Goal: Task Accomplishment & Management: Use online tool/utility

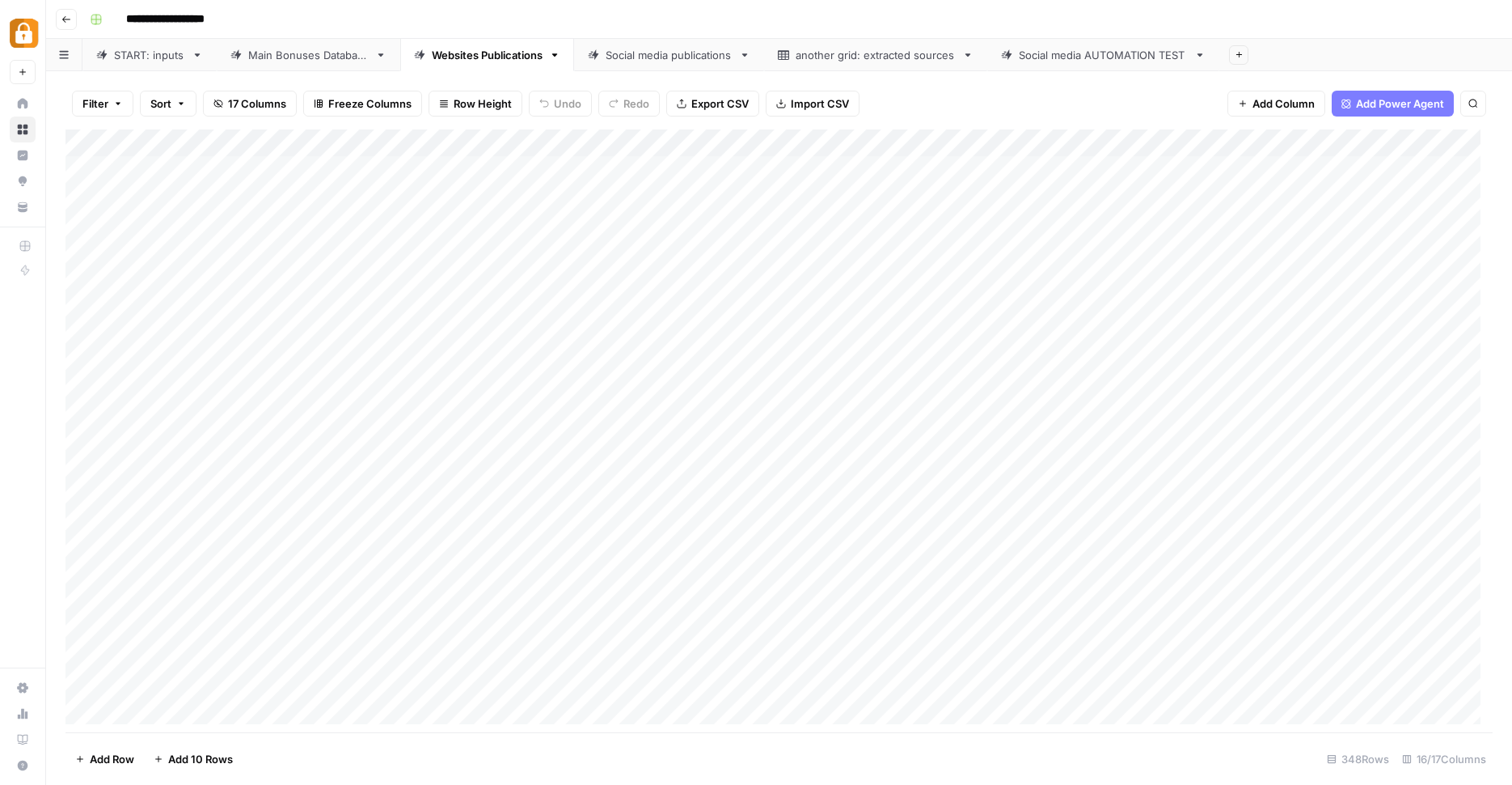
click at [309, 55] on div "Main Bonuses Database" at bounding box center [308, 55] width 120 height 17
click at [506, 54] on div "Websites Publications" at bounding box center [487, 55] width 110 height 17
click at [305, 51] on div "Main Bonuses Database" at bounding box center [308, 55] width 120 height 17
click at [1128, 368] on div "Add Column" at bounding box center [779, 433] width 1427 height 606
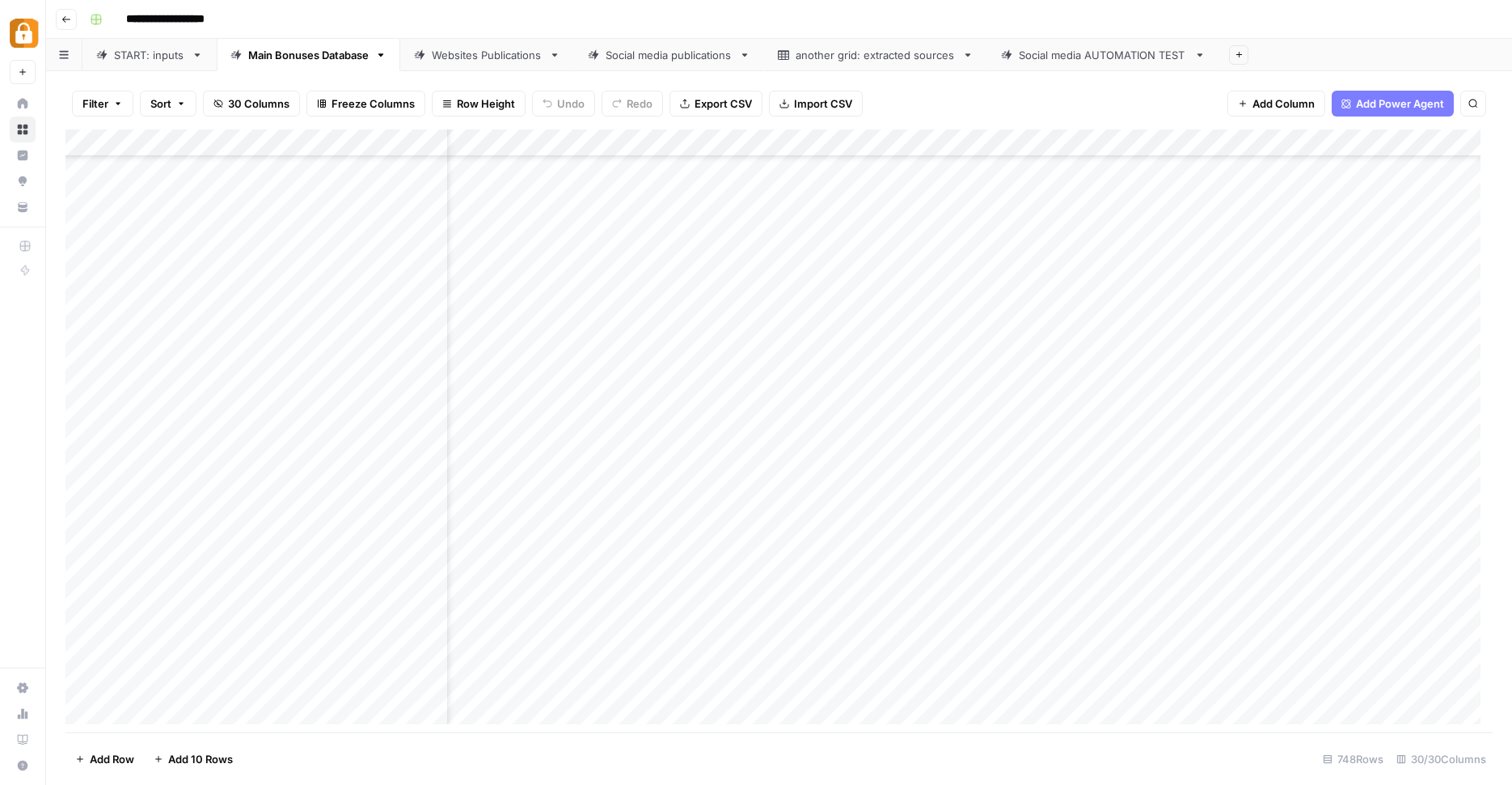
click at [1128, 369] on div "Add Column" at bounding box center [779, 433] width 1427 height 606
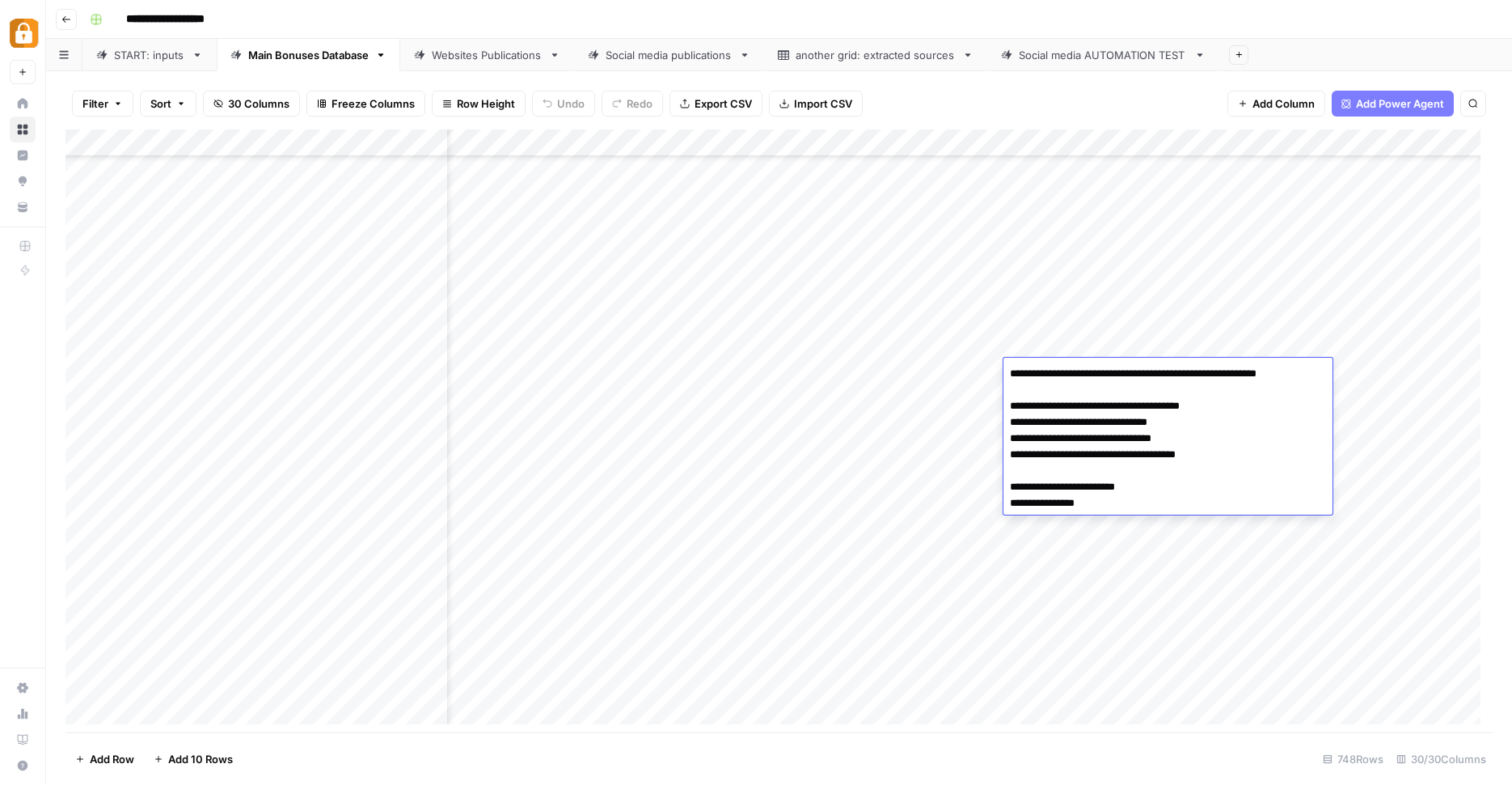
click at [1128, 369] on textarea "**********" at bounding box center [1168, 438] width 329 height 152
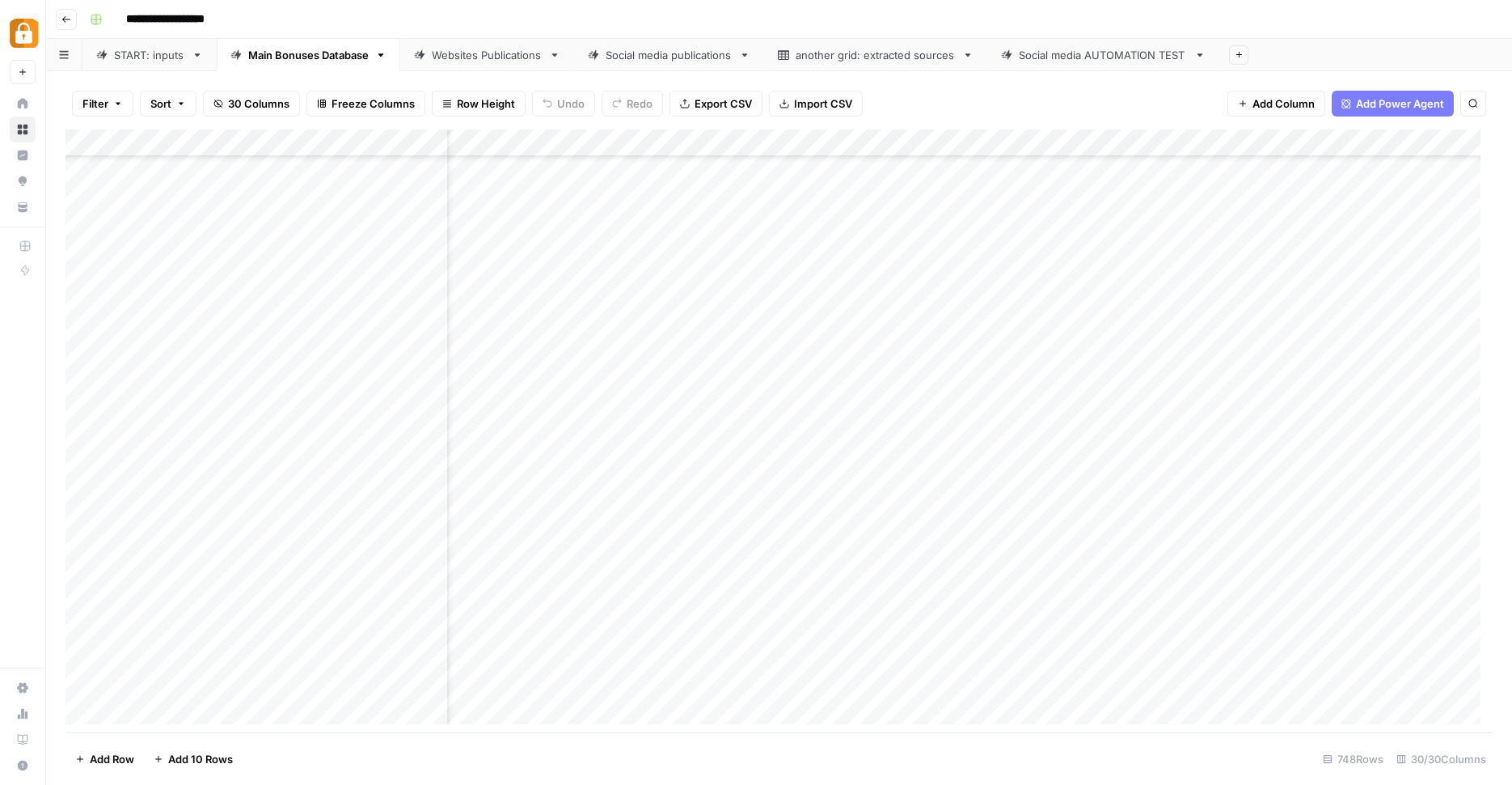
click at [1134, 317] on div "Add Column" at bounding box center [779, 433] width 1427 height 606
click at [1146, 480] on div "Add Column" at bounding box center [779, 433] width 1427 height 606
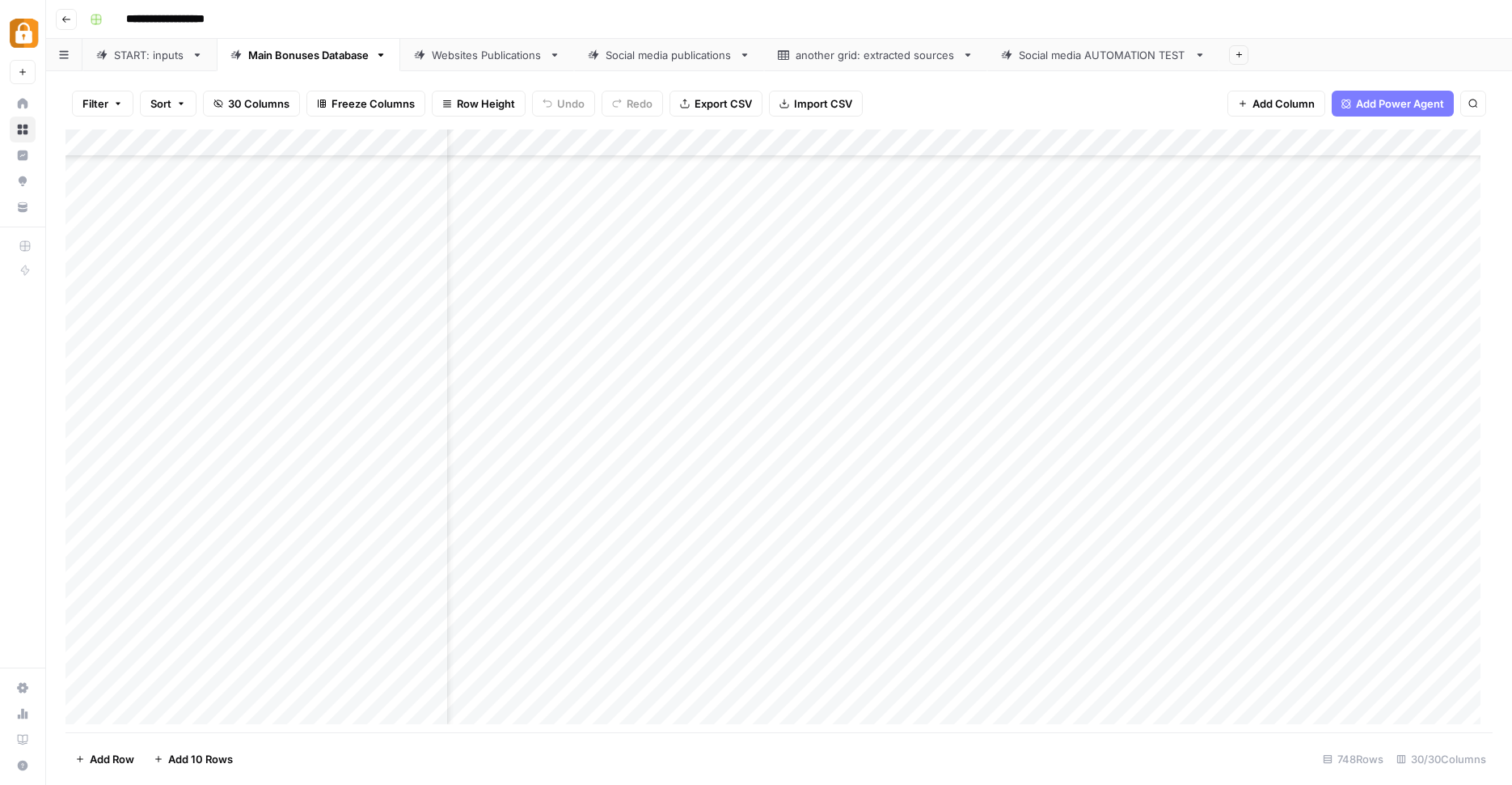
click at [1161, 408] on div "Add Column" at bounding box center [779, 433] width 1427 height 606
click at [1127, 210] on div "Add Column" at bounding box center [779, 433] width 1427 height 606
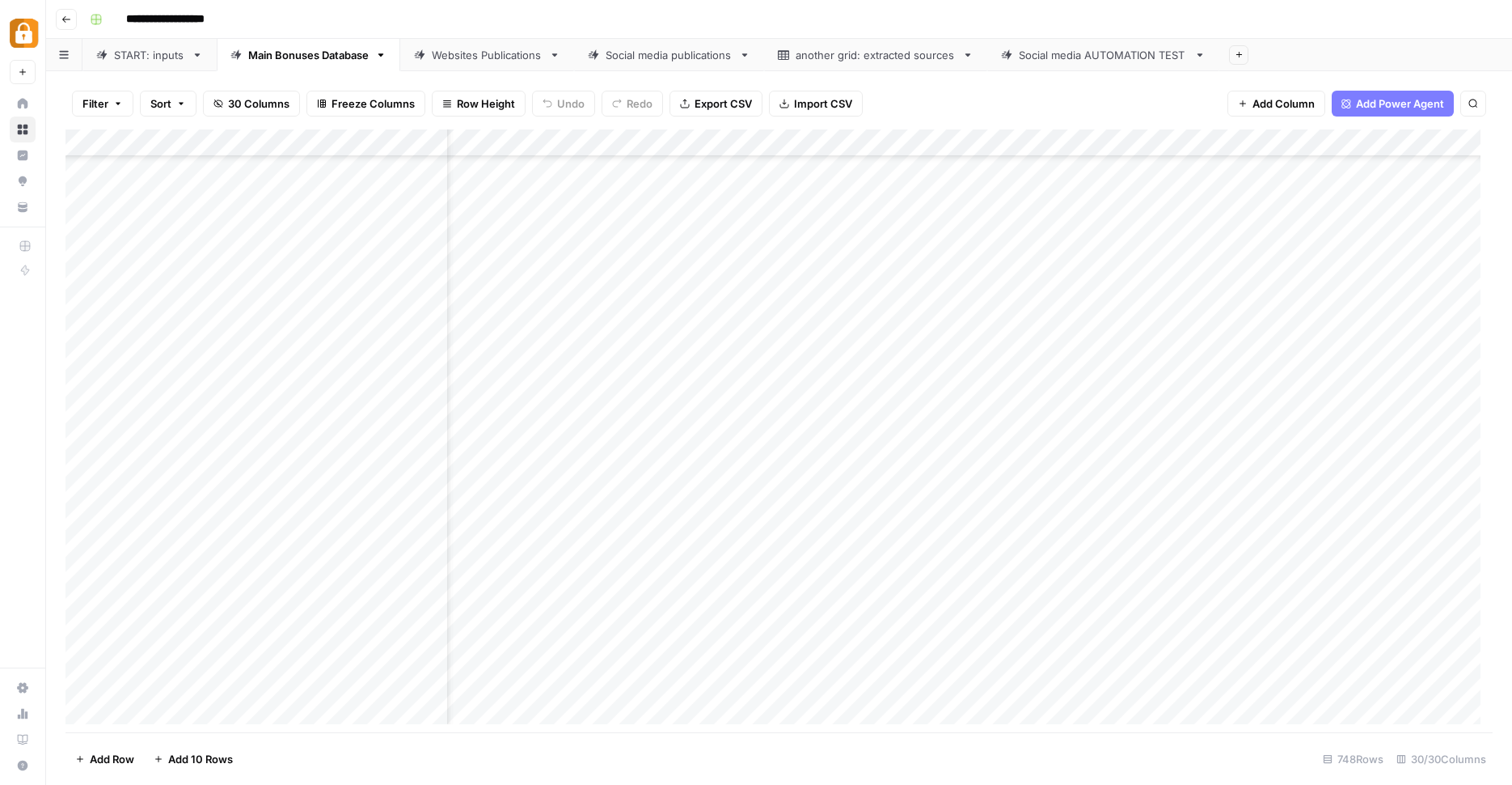
click at [1136, 285] on div "Add Column" at bounding box center [779, 433] width 1427 height 606
click at [1163, 580] on div "Add Column" at bounding box center [779, 433] width 1427 height 606
click at [1154, 595] on div "Add Column" at bounding box center [779, 433] width 1427 height 606
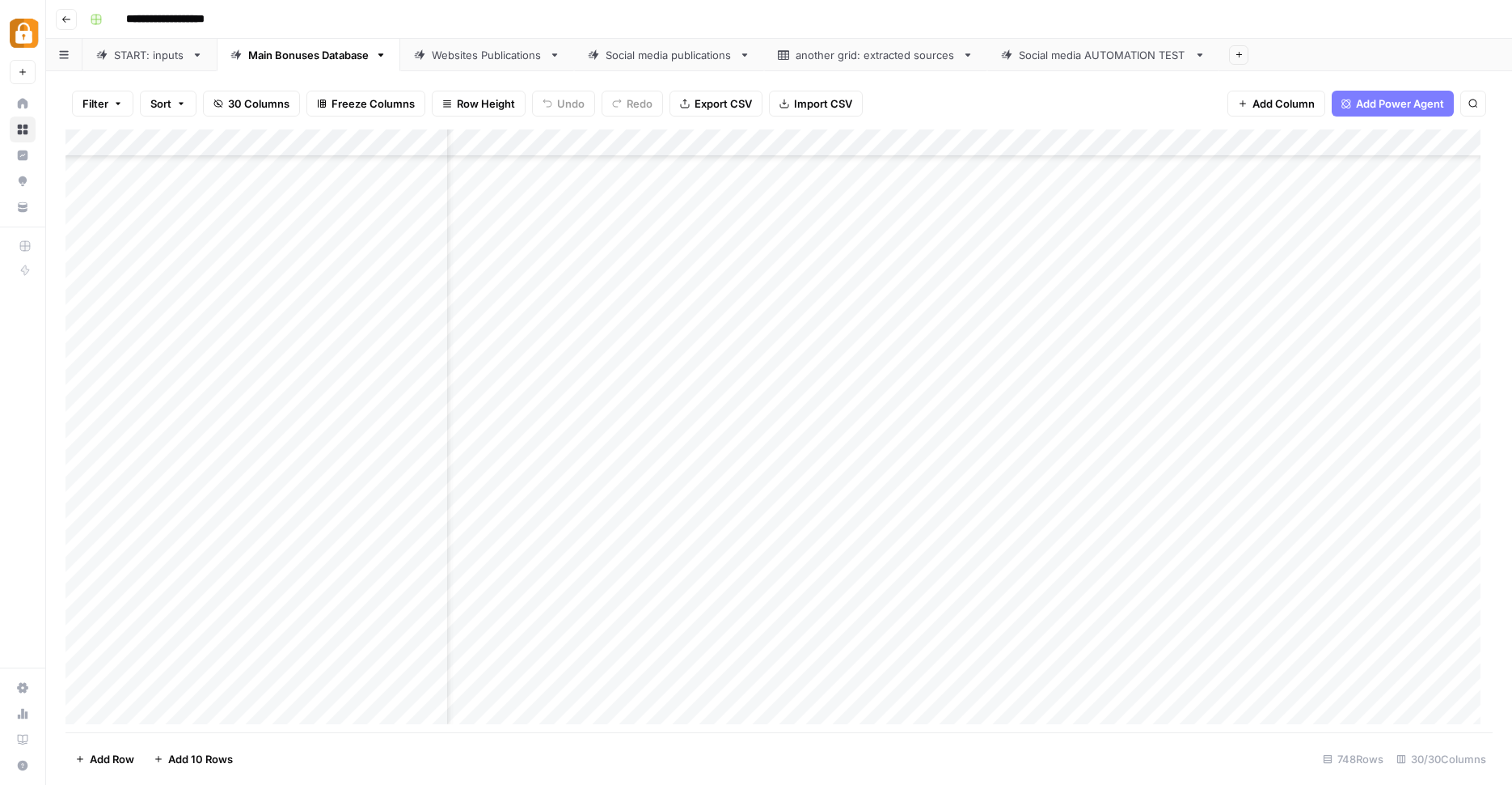
click at [1154, 595] on div "Add Column" at bounding box center [779, 433] width 1427 height 606
click at [1144, 463] on div "Add Column" at bounding box center [779, 433] width 1427 height 606
click at [1174, 525] on div "Add Column" at bounding box center [779, 433] width 1427 height 606
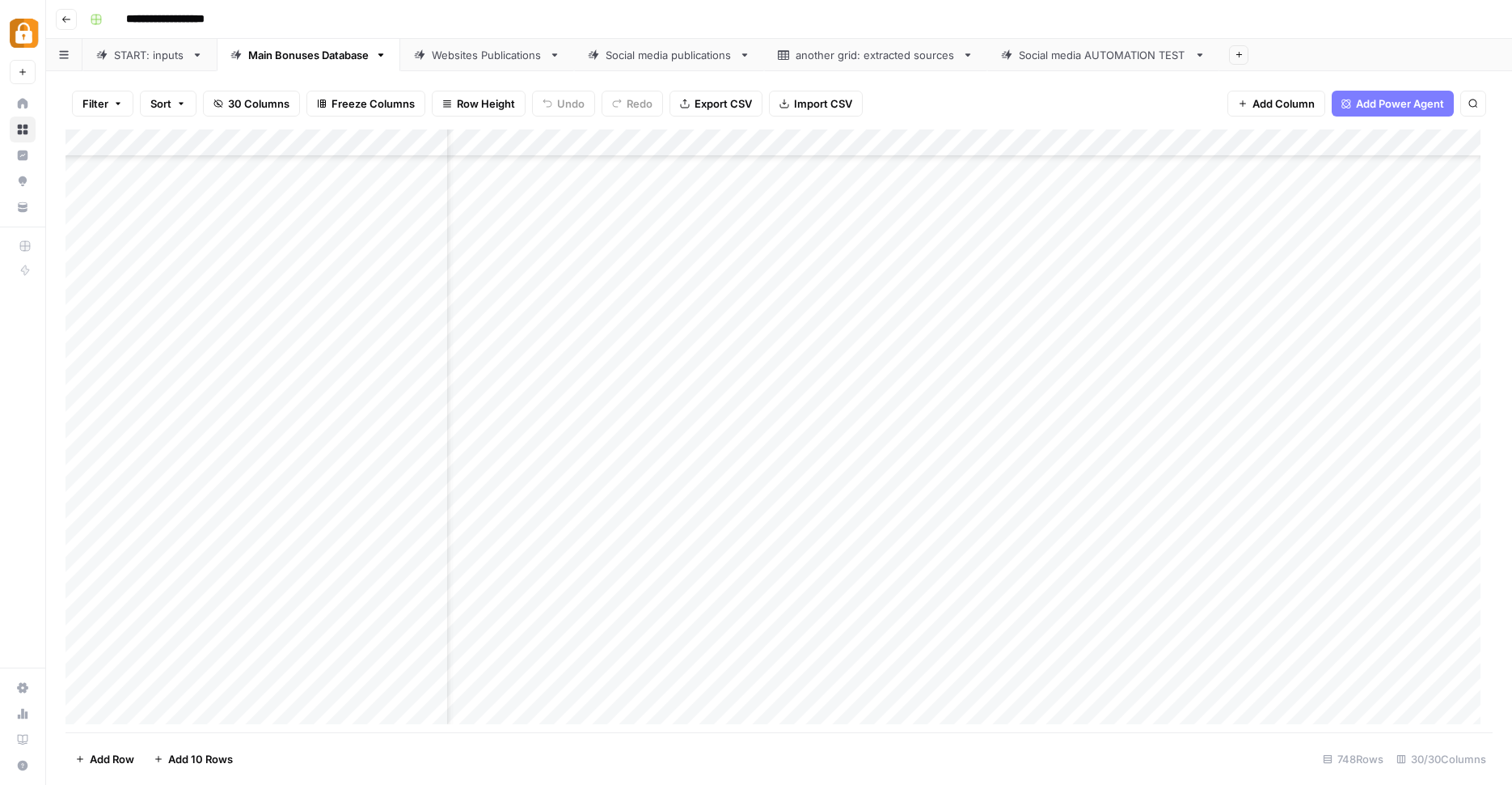
click at [1104, 438] on div "Add Column" at bounding box center [779, 433] width 1427 height 606
click at [520, 54] on div "Websites Publications" at bounding box center [487, 55] width 110 height 17
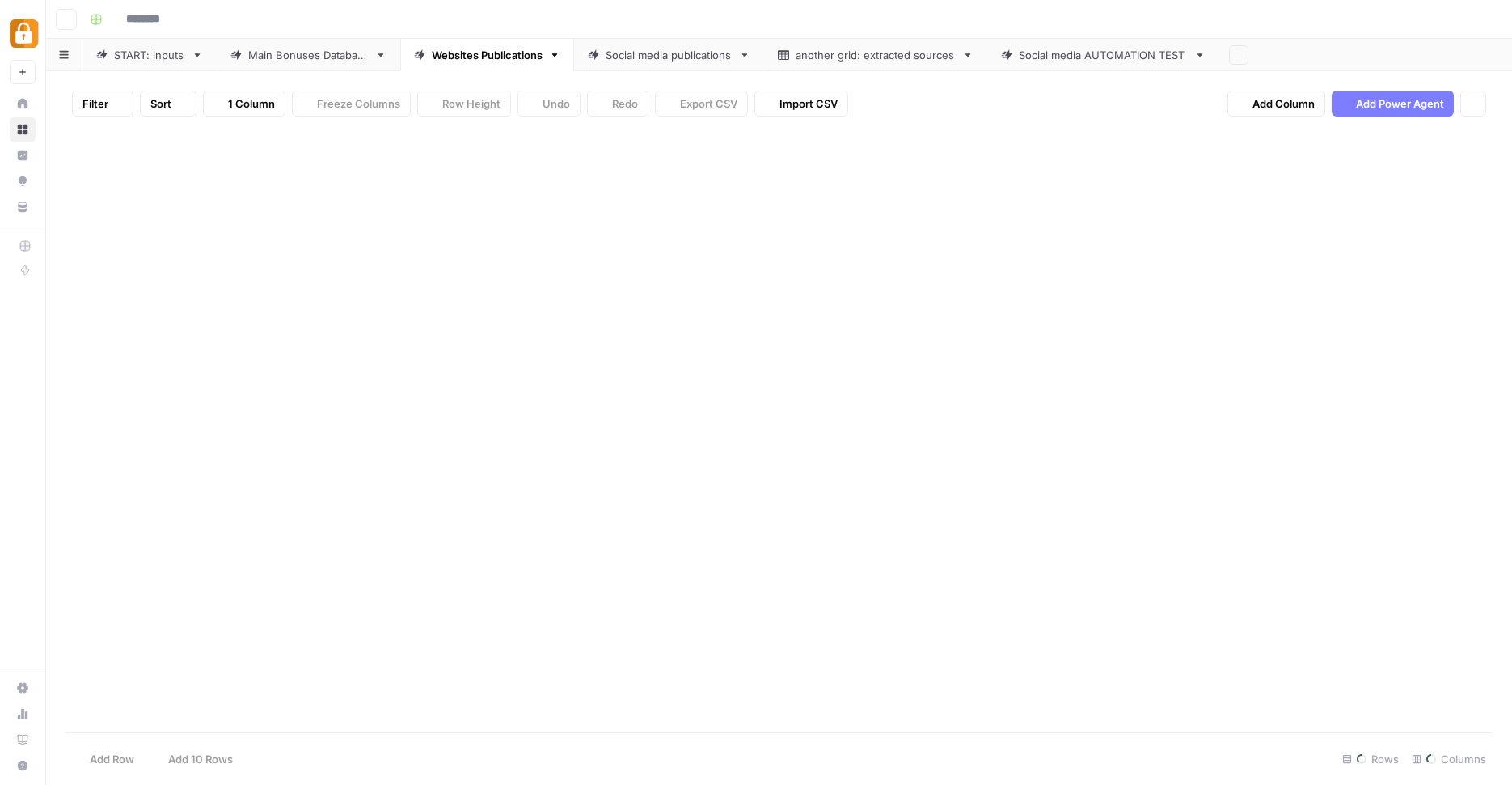
type input "**********"
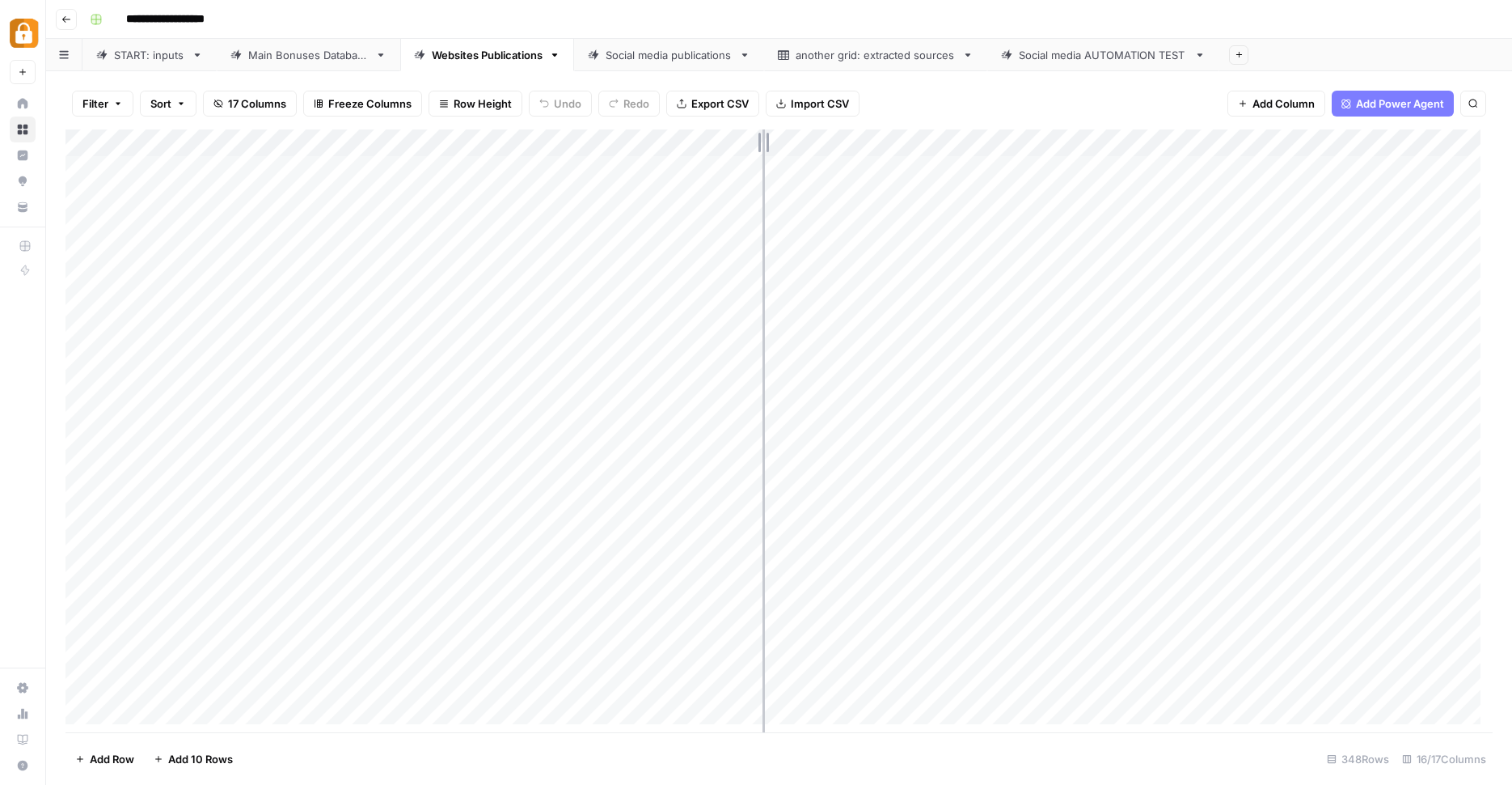
drag, startPoint x: 602, startPoint y: 132, endPoint x: 762, endPoint y: 131, distance: 160.0
click at [762, 131] on div "Add Column" at bounding box center [779, 433] width 1427 height 606
drag, startPoint x: 762, startPoint y: 131, endPoint x: 646, endPoint y: 144, distance: 116.7
click at [647, 143] on div "Add Column" at bounding box center [779, 433] width 1427 height 606
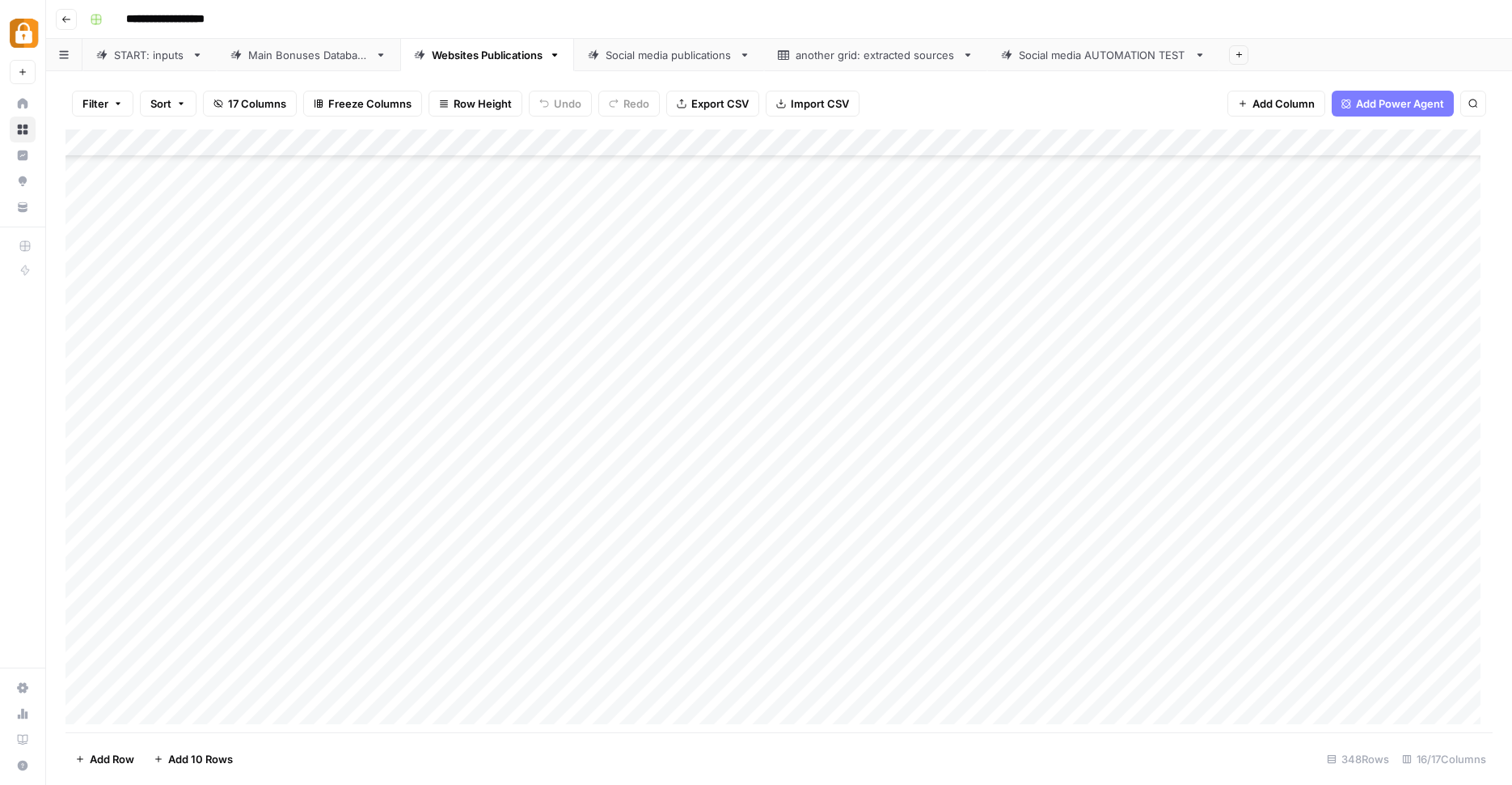
click at [298, 65] on link "Main Bonuses Database" at bounding box center [309, 54] width 184 height 32
click at [1185, 387] on div "Add Column" at bounding box center [779, 433] width 1427 height 606
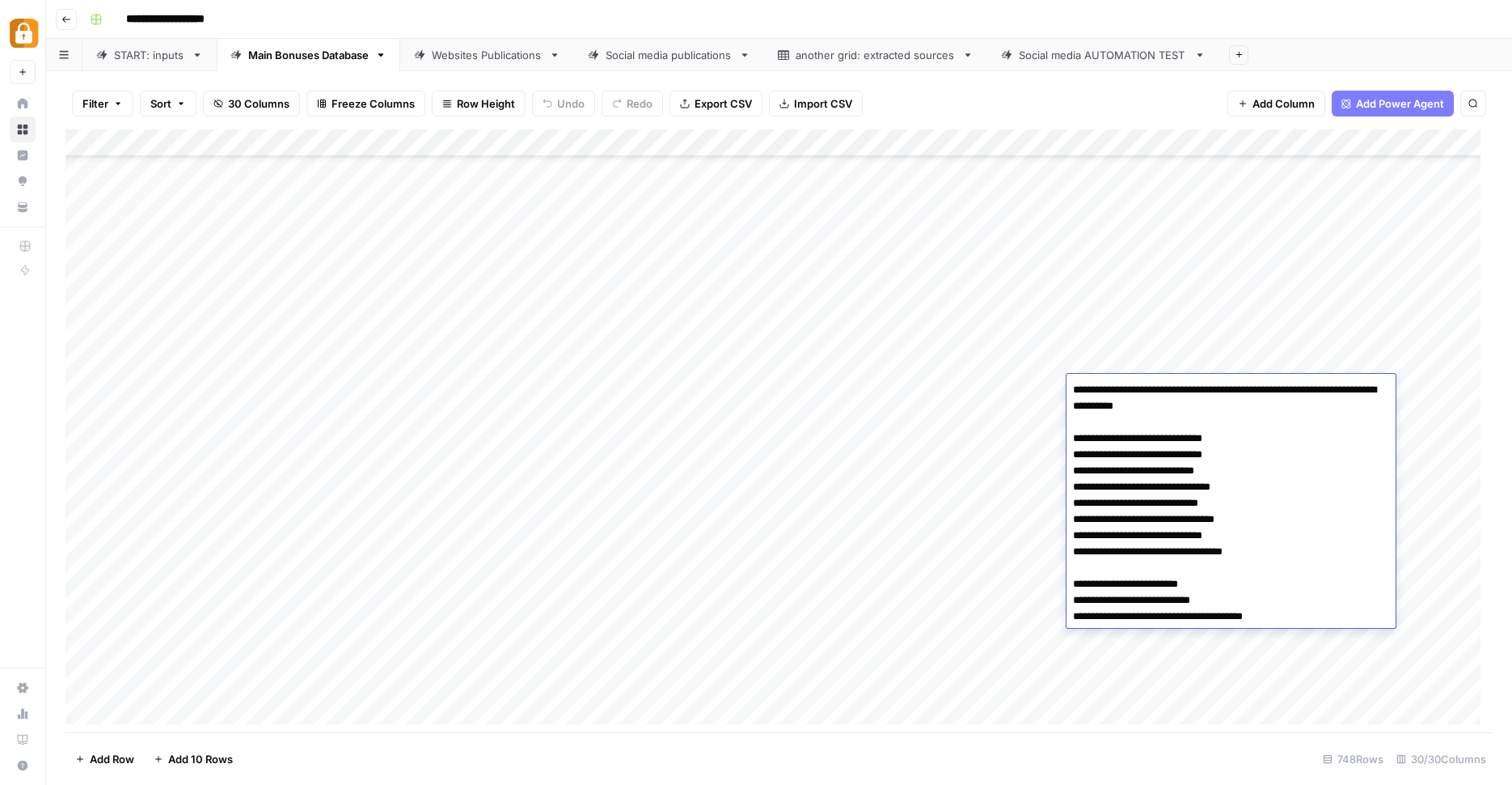
drag, startPoint x: 1281, startPoint y: 514, endPoint x: 1089, endPoint y: 519, distance: 192.1
click at [1089, 519] on textarea "**********" at bounding box center [1231, 503] width 329 height 249
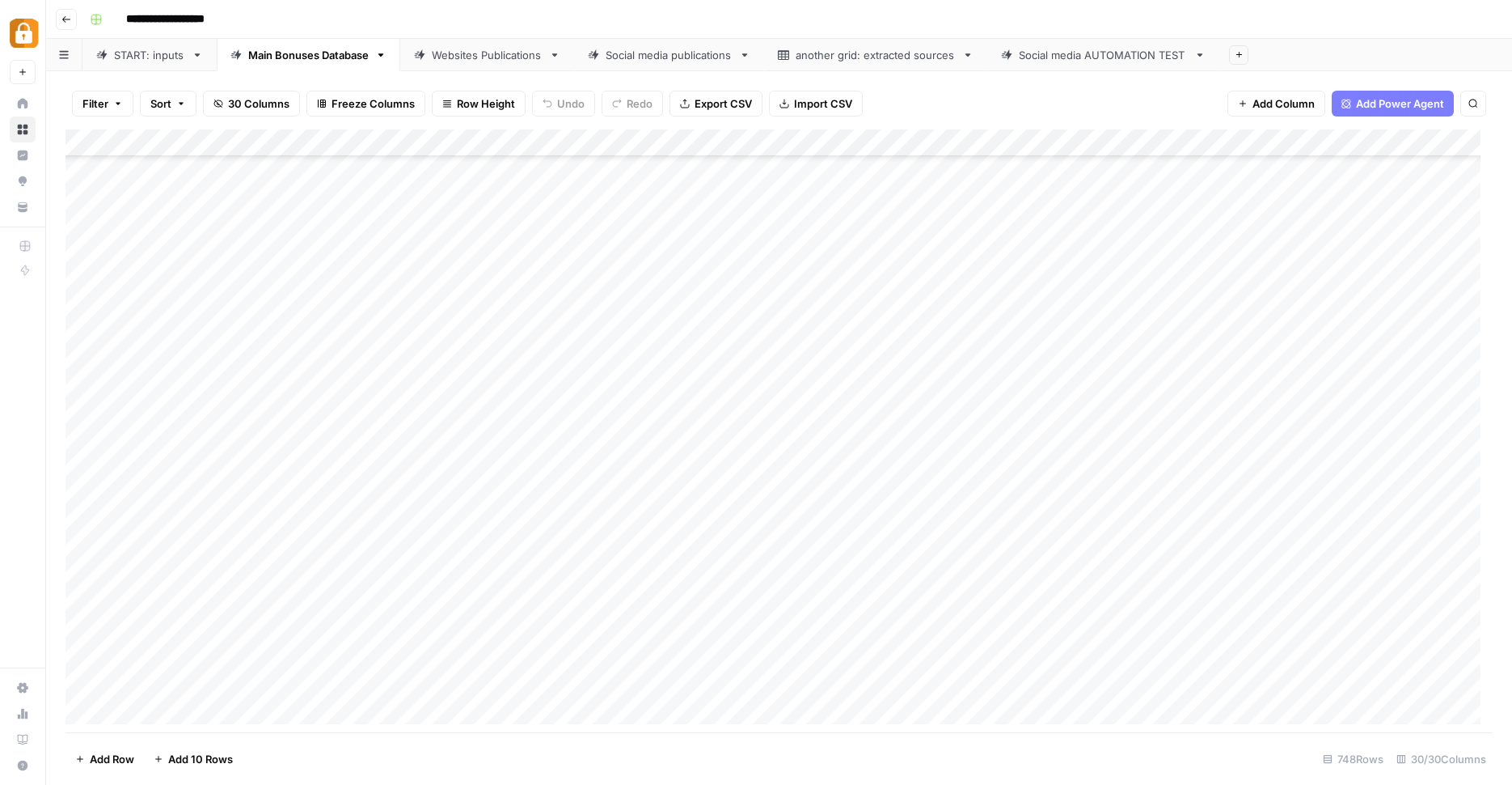
click at [1172, 355] on div "Add Column" at bounding box center [779, 433] width 1427 height 606
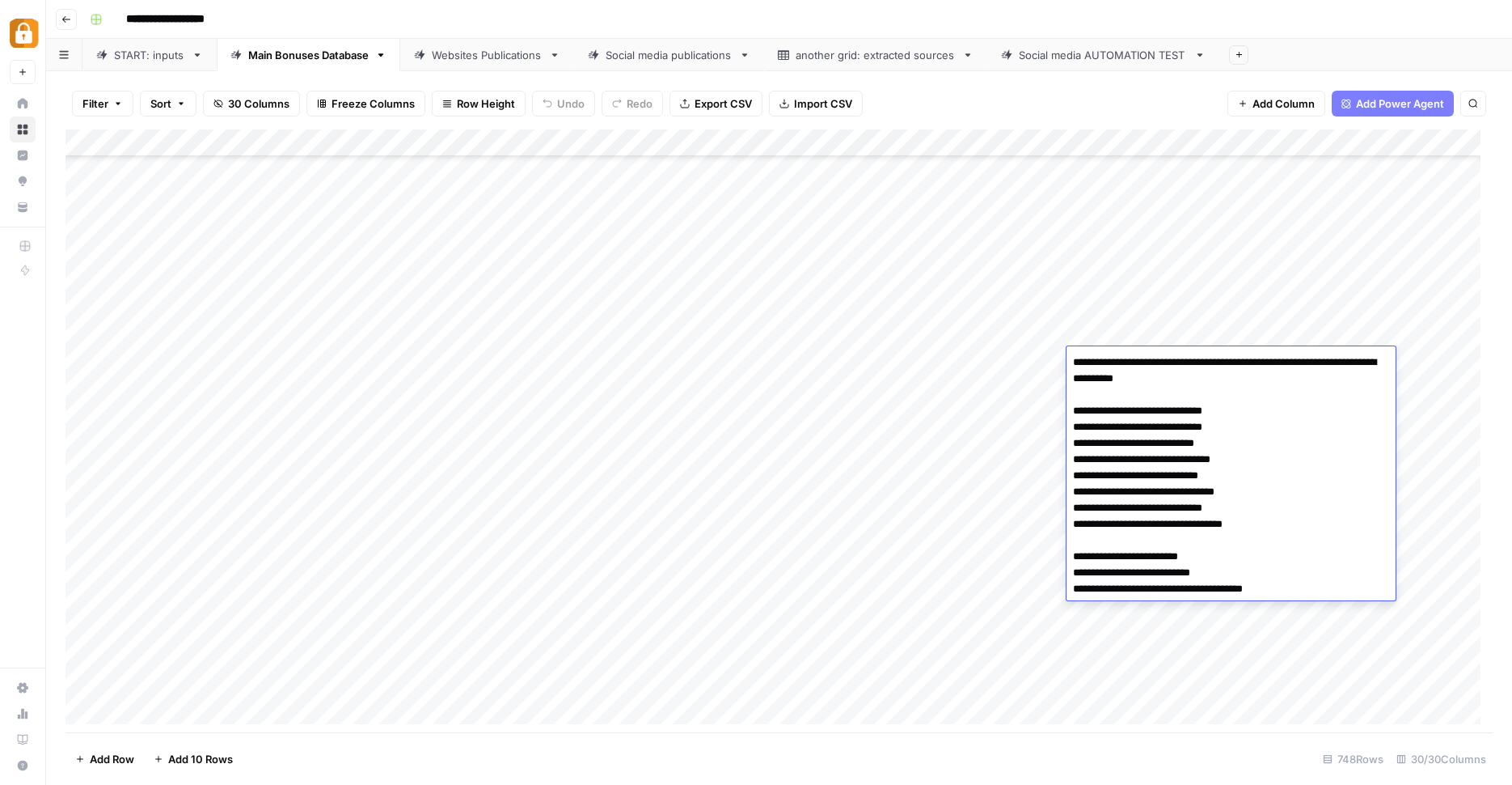
click at [1147, 320] on div "Add Column" at bounding box center [779, 433] width 1427 height 606
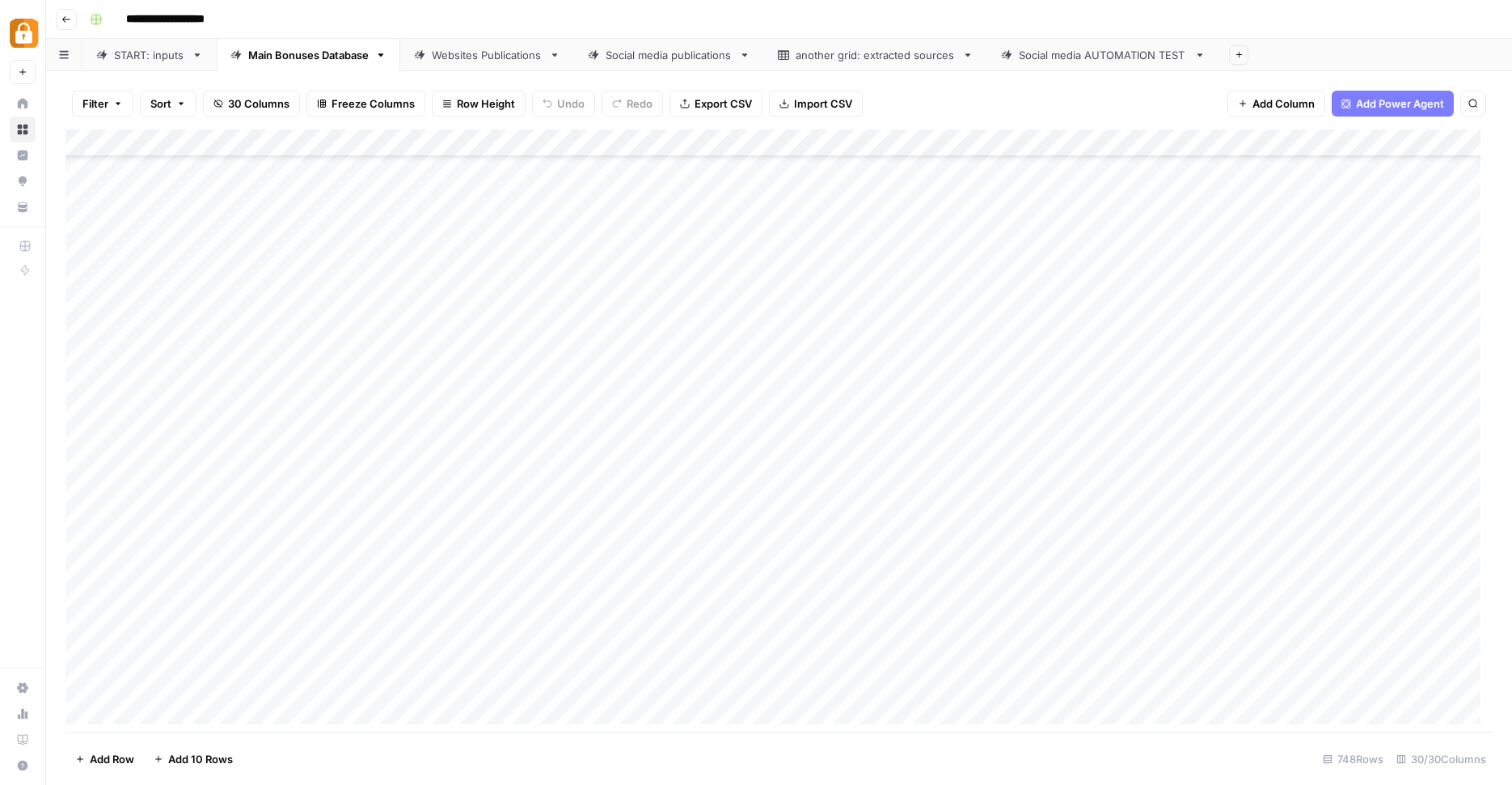
scroll to position [17851, 0]
click at [1216, 258] on div "Add Column" at bounding box center [779, 433] width 1427 height 606
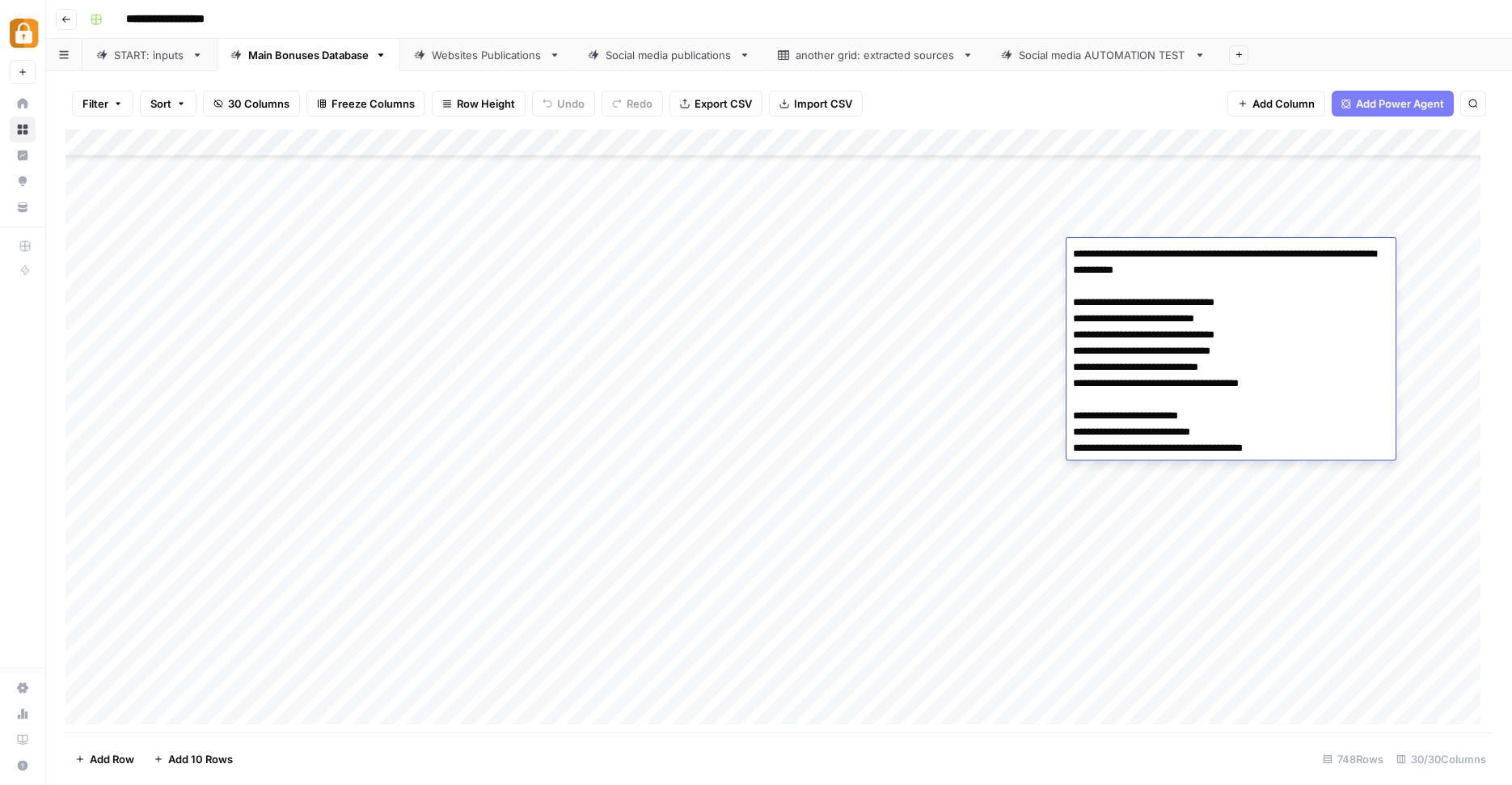
click at [1184, 184] on div "Add Column" at bounding box center [779, 433] width 1427 height 606
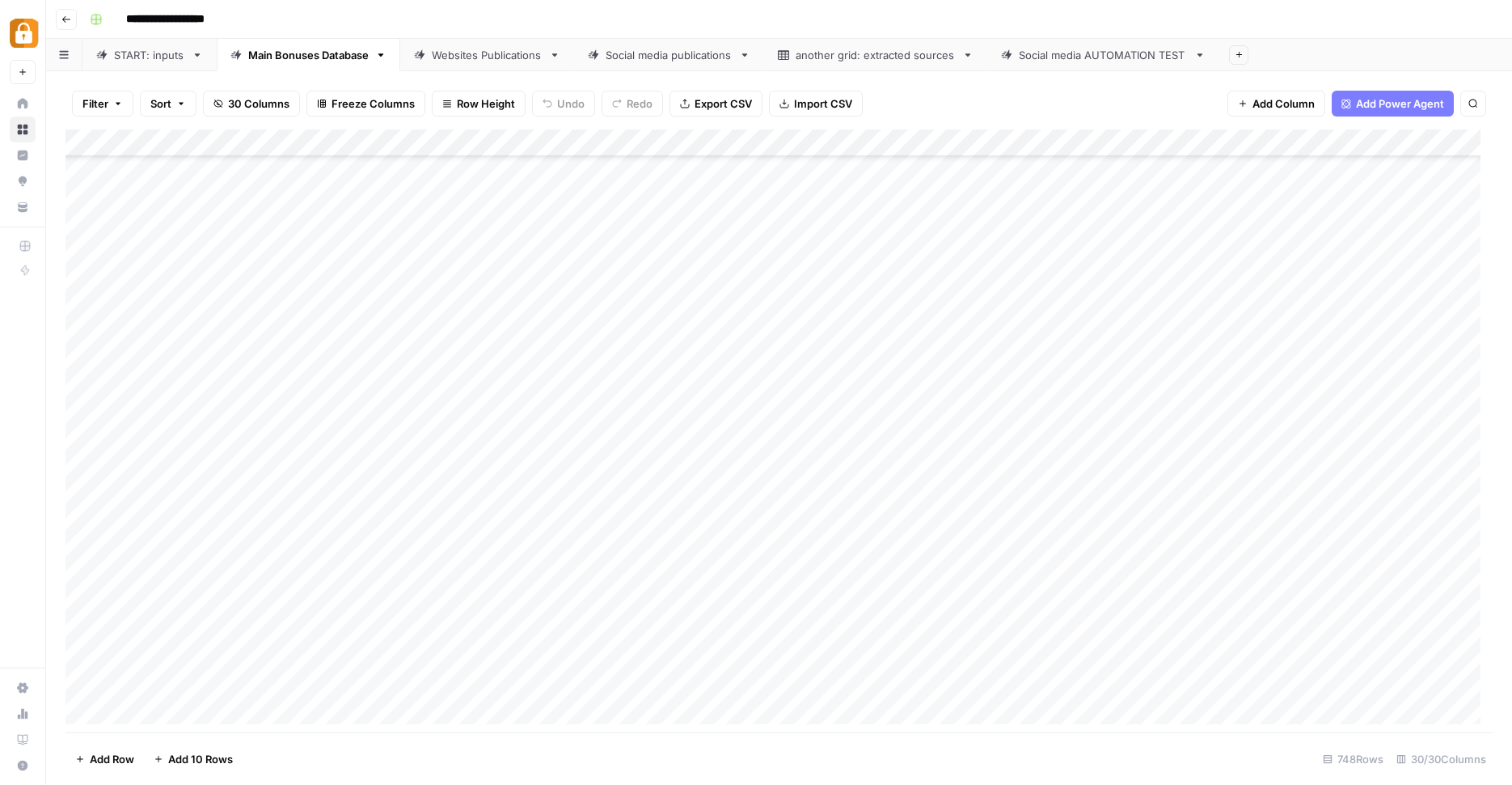
click at [1191, 259] on div "Add Column" at bounding box center [779, 433] width 1427 height 606
click at [1192, 258] on div "Add Column" at bounding box center [779, 433] width 1427 height 606
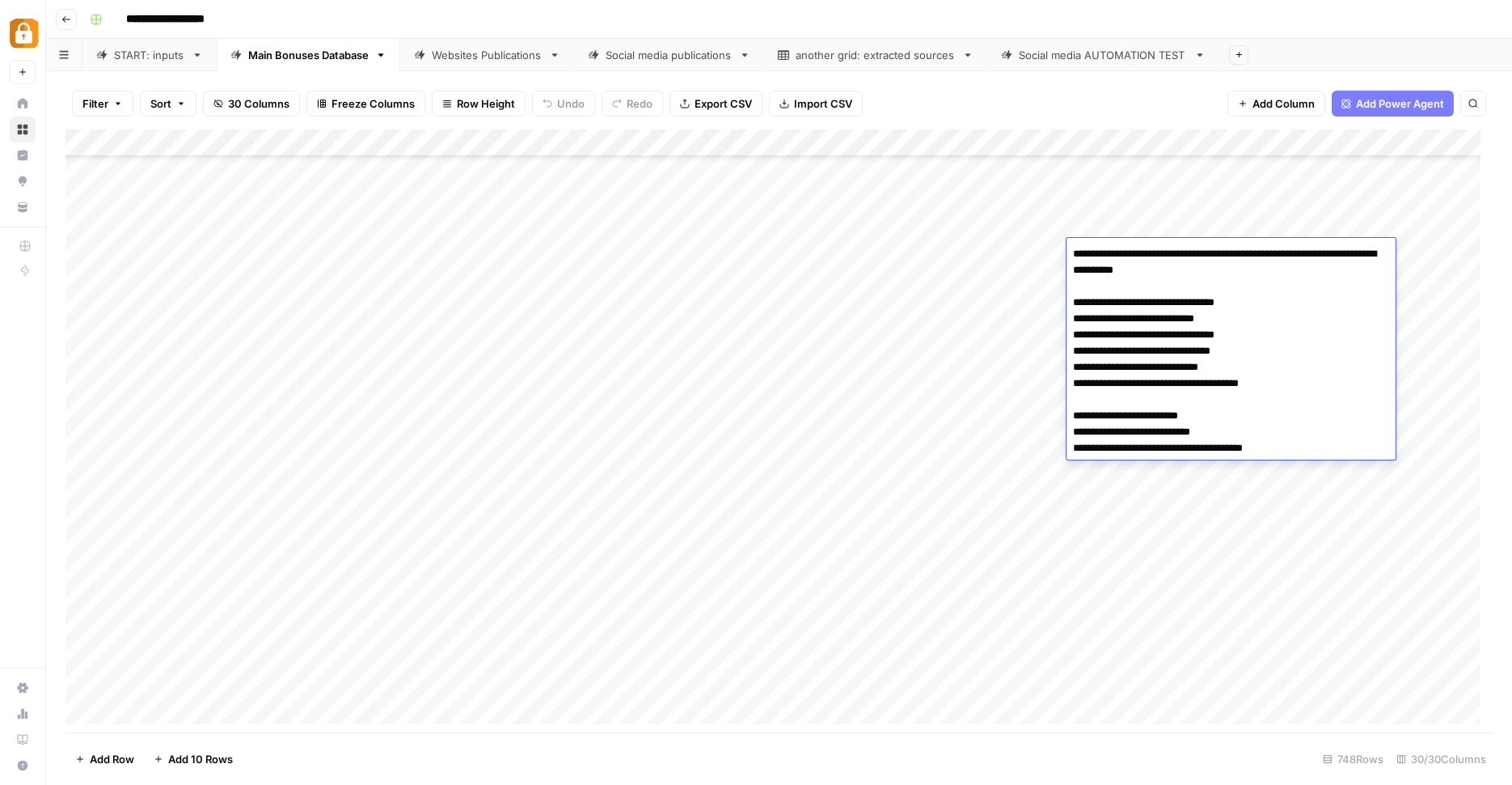
click at [1192, 214] on div "Add Column" at bounding box center [779, 433] width 1427 height 606
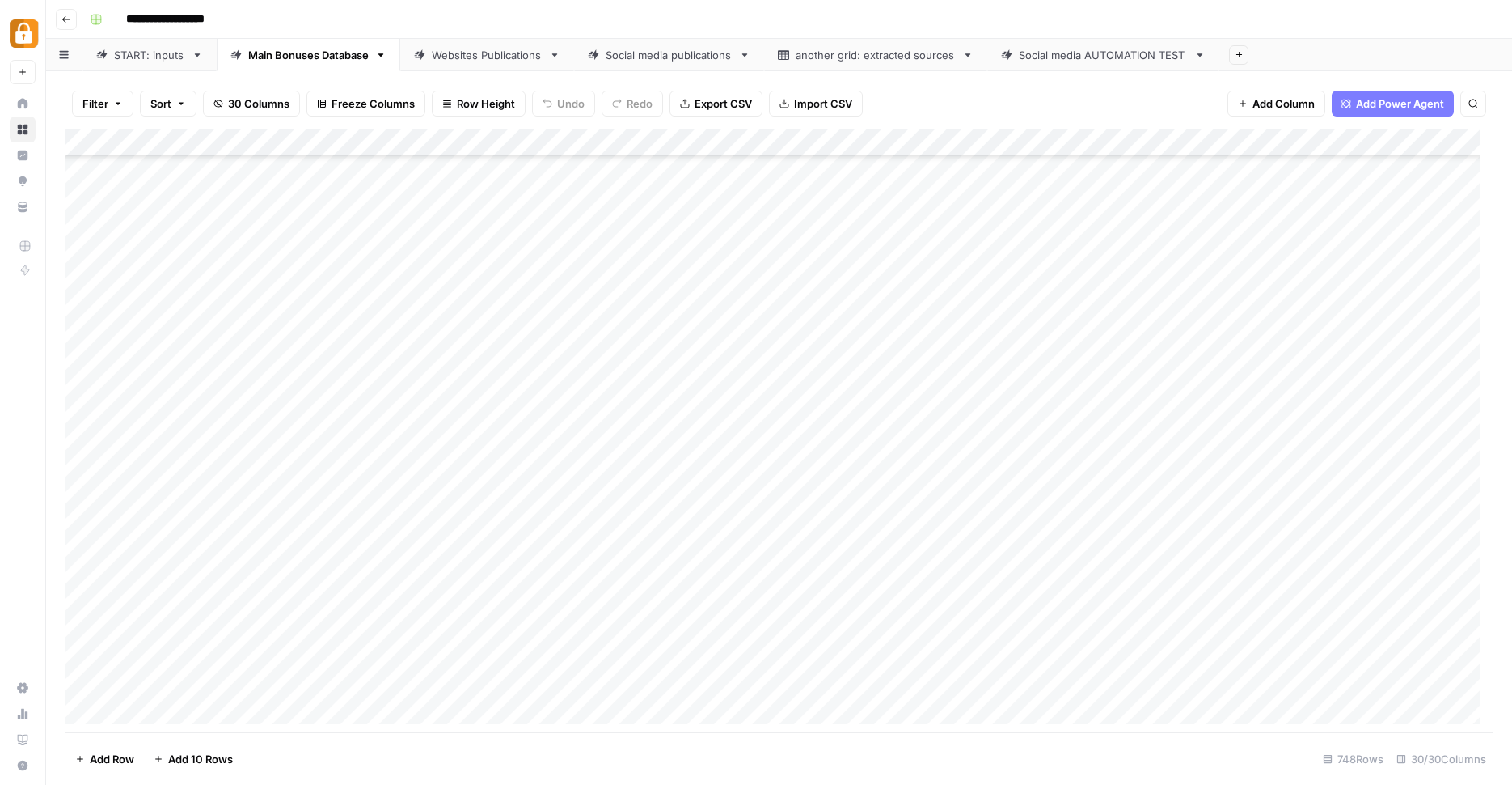
click at [1194, 242] on div "Add Column" at bounding box center [779, 433] width 1427 height 606
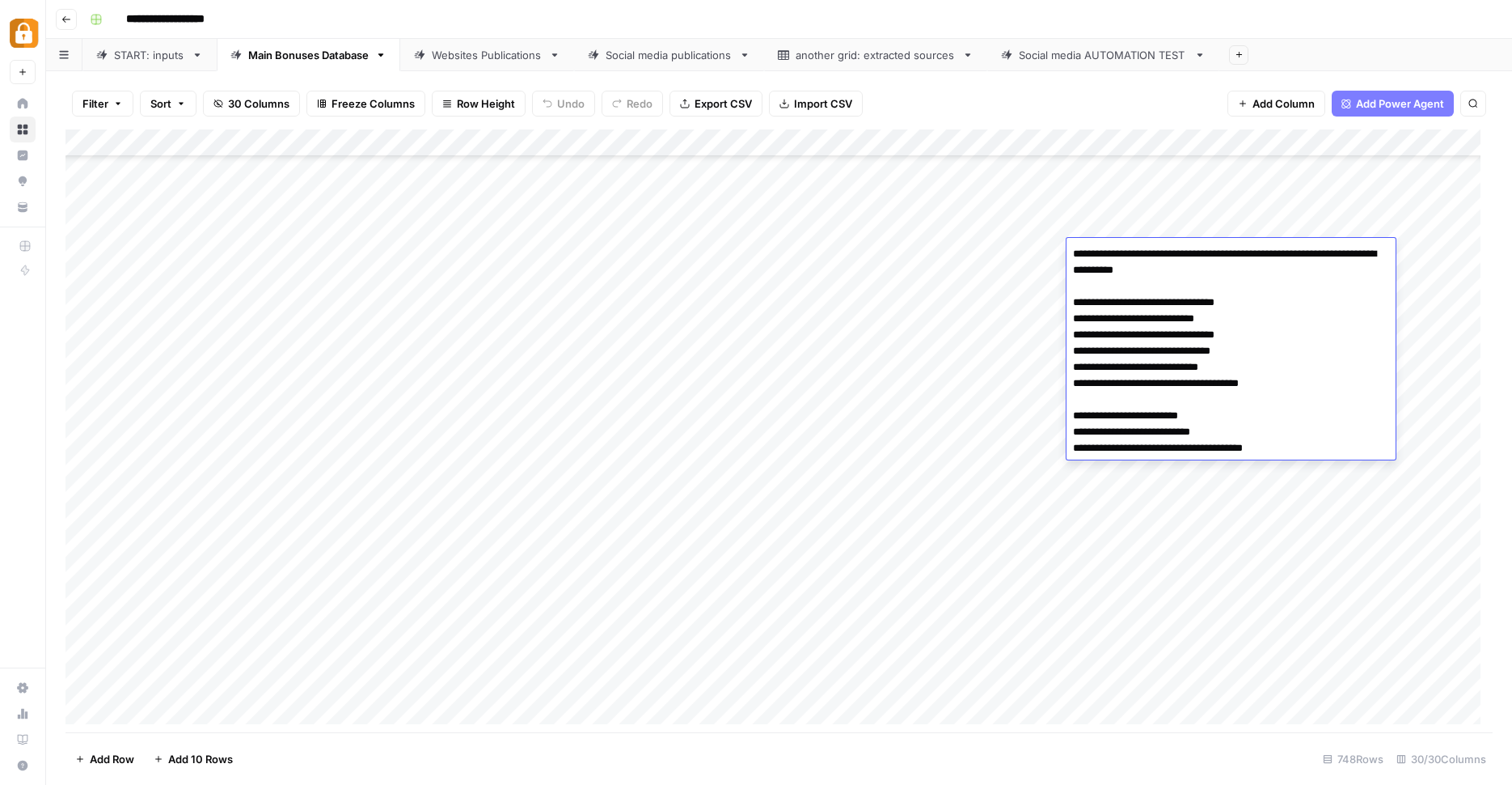
click at [1127, 183] on div "Add Column" at bounding box center [779, 433] width 1427 height 606
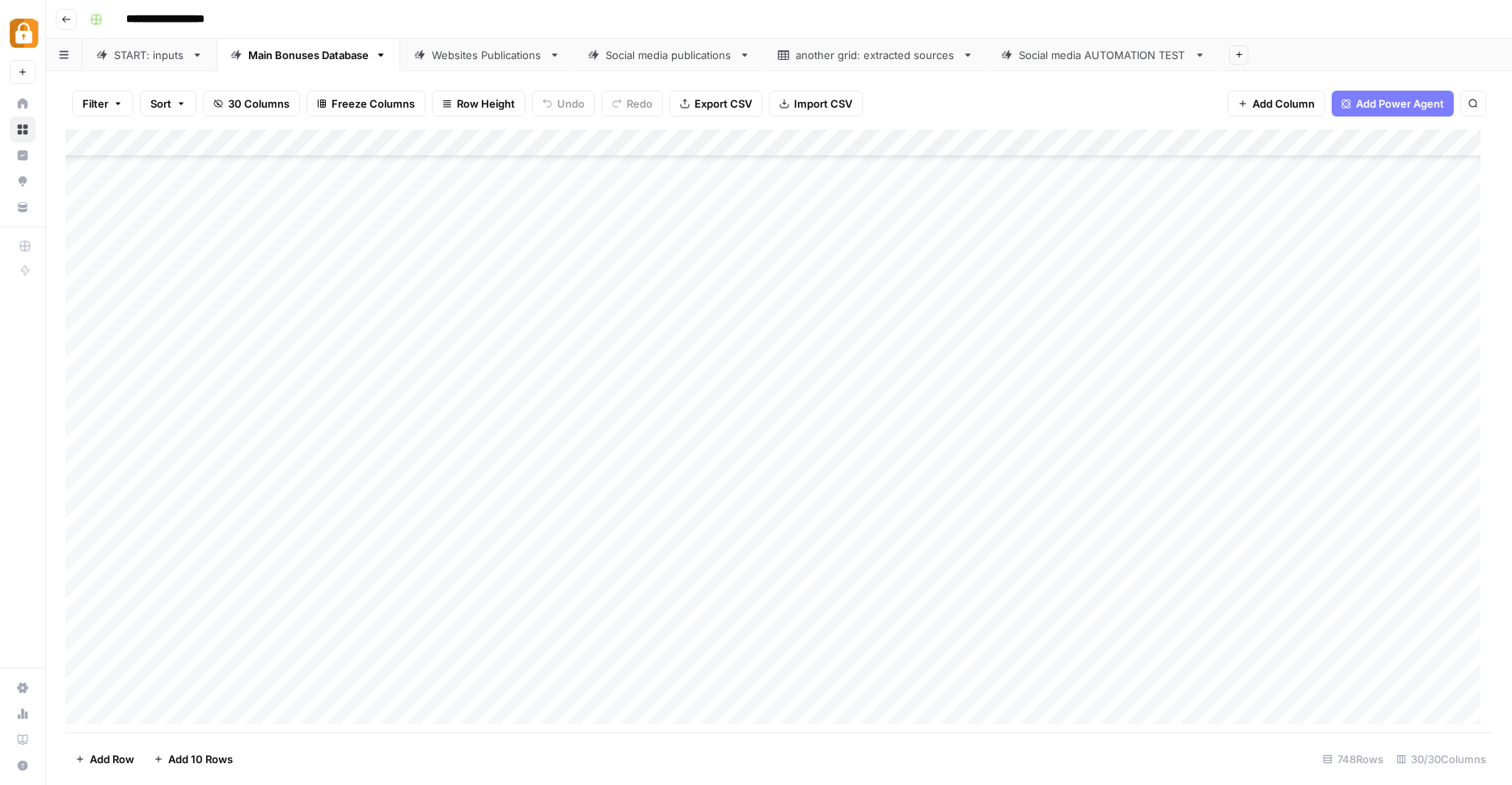
scroll to position [18126, 0]
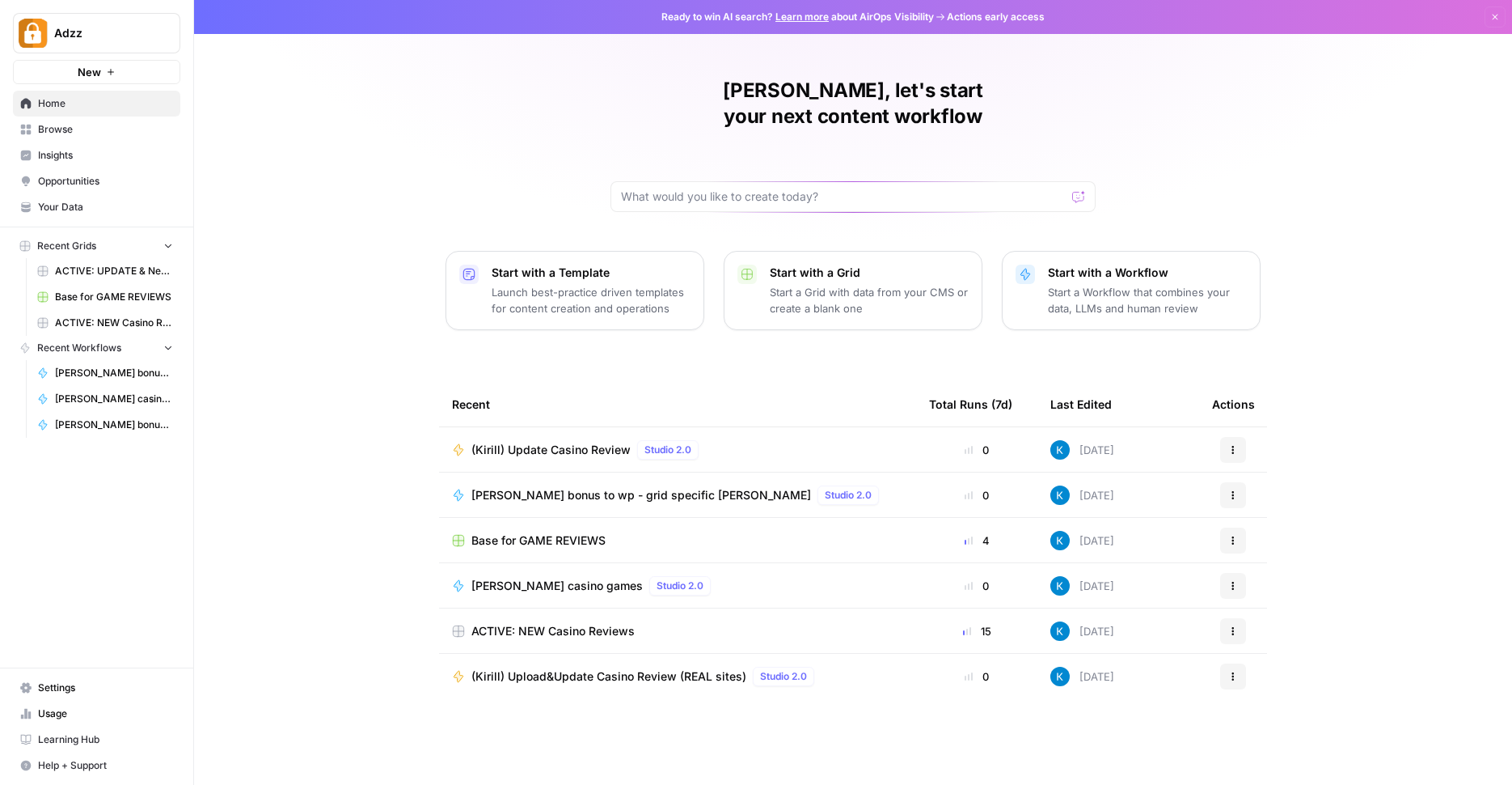
click at [84, 138] on link "Browse" at bounding box center [97, 130] width 167 height 26
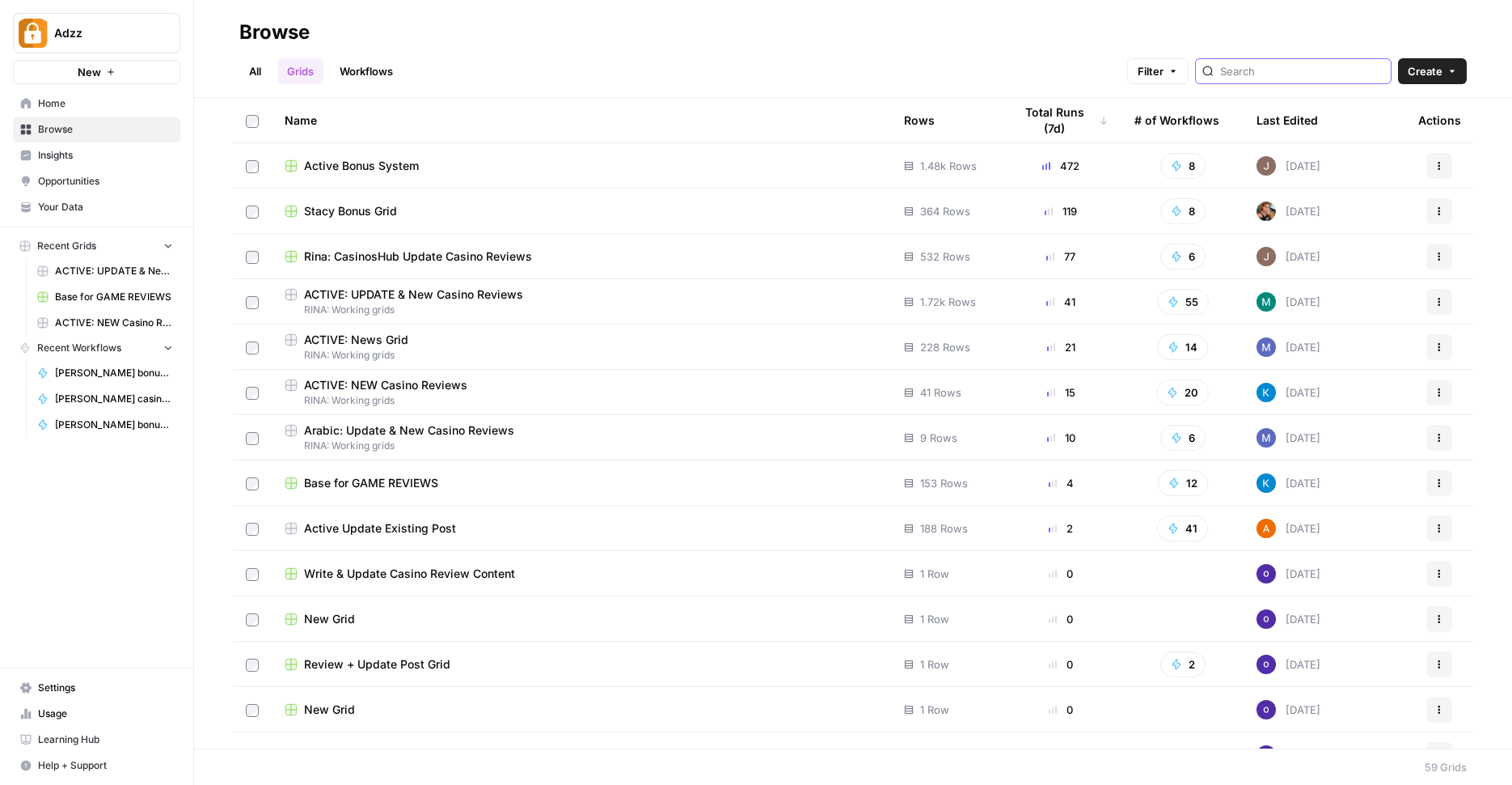
click at [1313, 66] on input "search" at bounding box center [1302, 72] width 164 height 17
type input "rina"
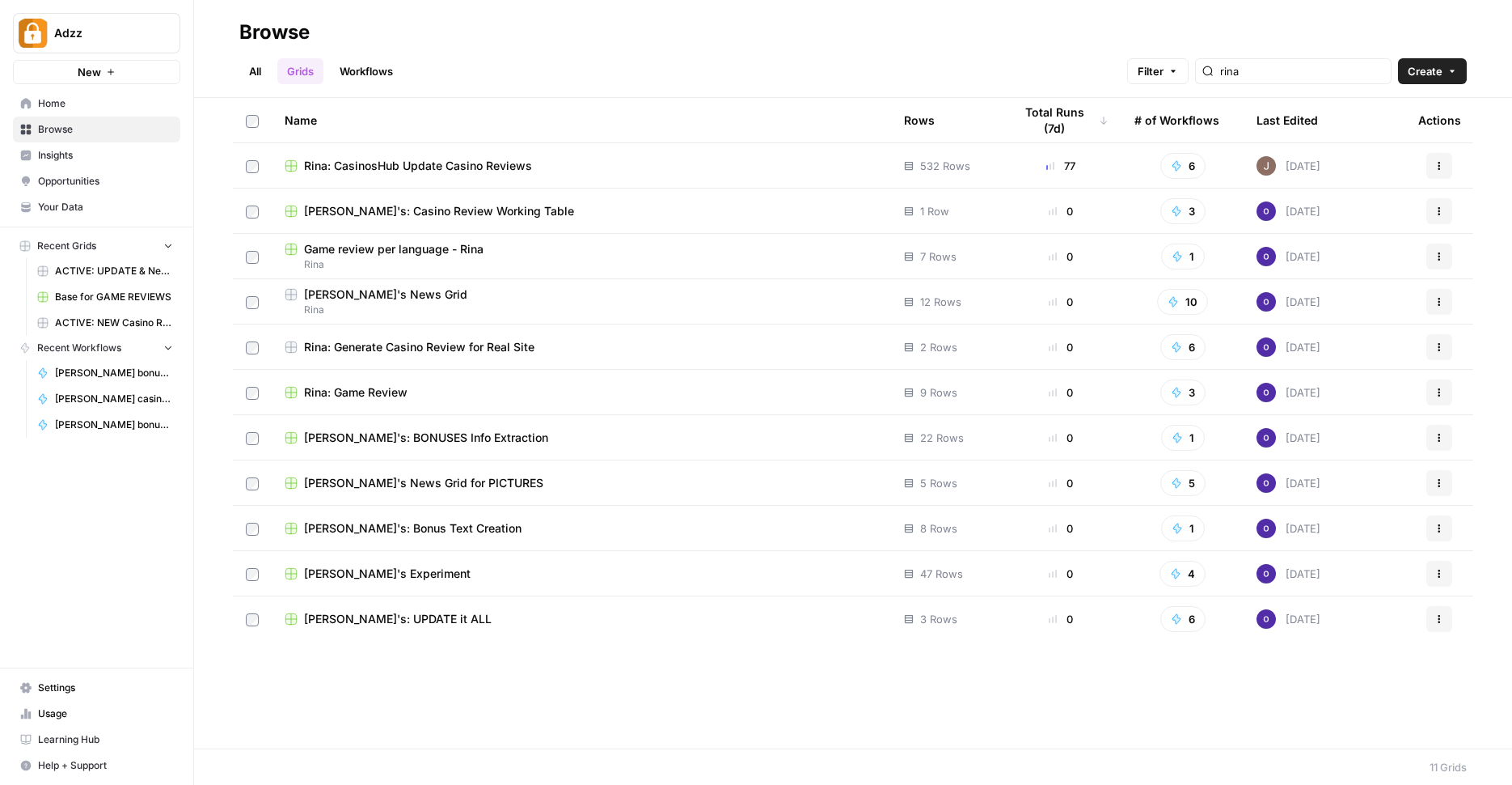
click at [434, 159] on span "Rina: CasinosHub Update Casino Reviews" at bounding box center [418, 166] width 228 height 17
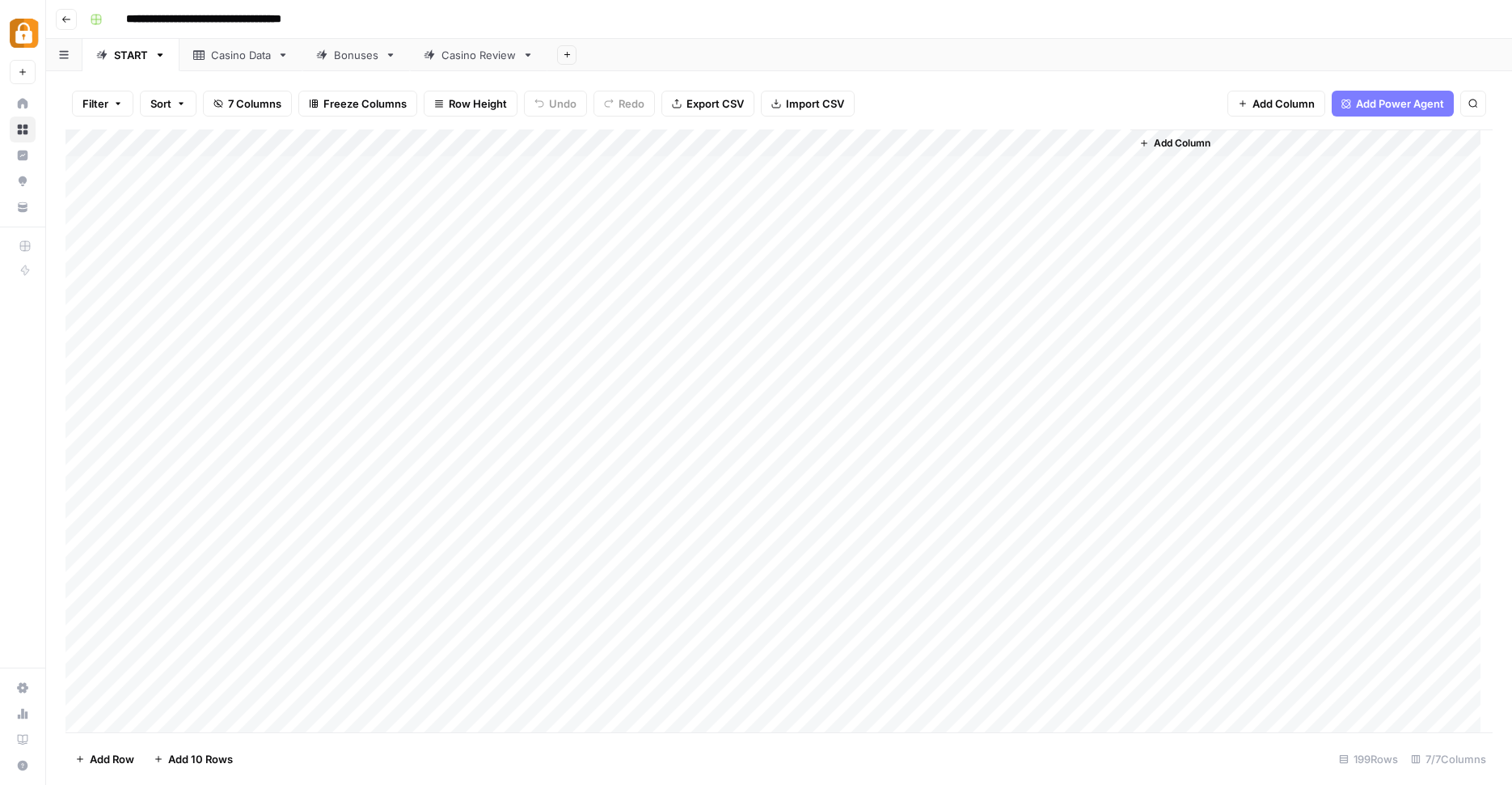
click at [449, 60] on div "Casino Review" at bounding box center [478, 55] width 74 height 17
click at [1211, 139] on div "Add Column" at bounding box center [779, 433] width 1427 height 606
click at [231, 58] on div "Casino Data" at bounding box center [240, 55] width 60 height 17
type input "**********"
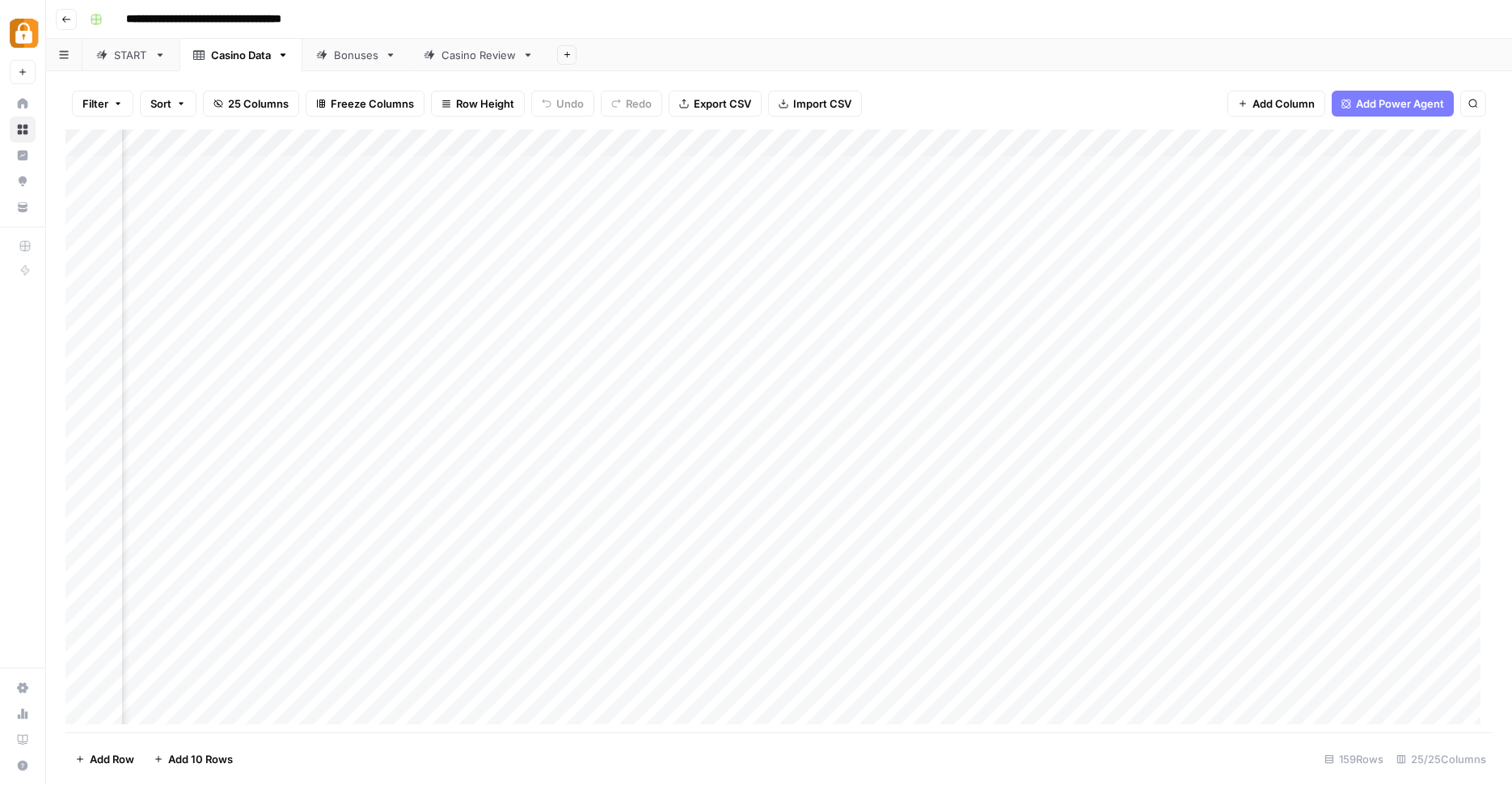
scroll to position [0, 2608]
click at [363, 57] on div "Bonuses" at bounding box center [356, 55] width 44 height 17
click at [471, 63] on div "Casino Review" at bounding box center [478, 55] width 74 height 17
click at [1209, 139] on div "Add Column" at bounding box center [779, 433] width 1427 height 606
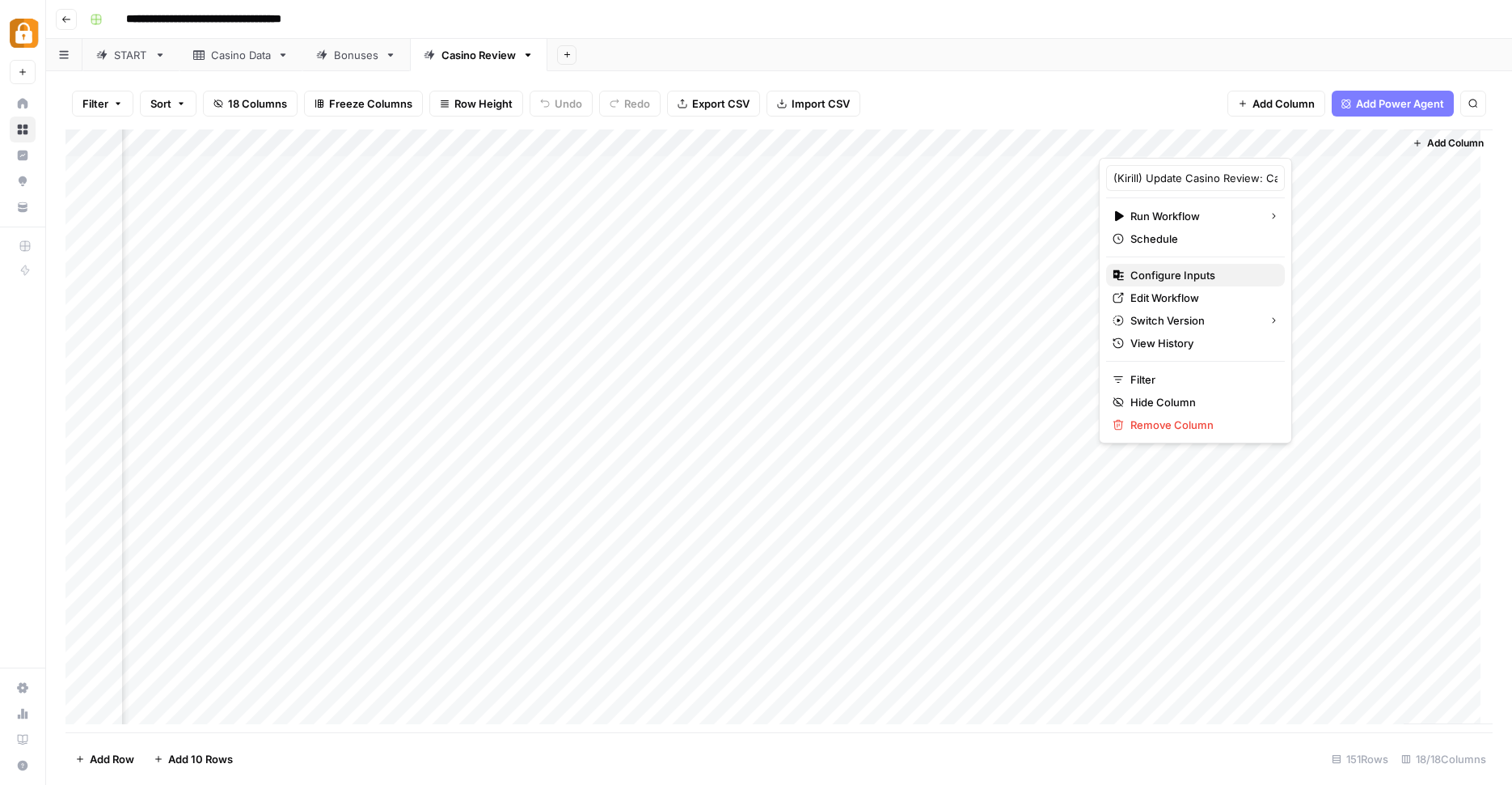
click at [1179, 267] on span "Configure Inputs" at bounding box center [1201, 275] width 142 height 17
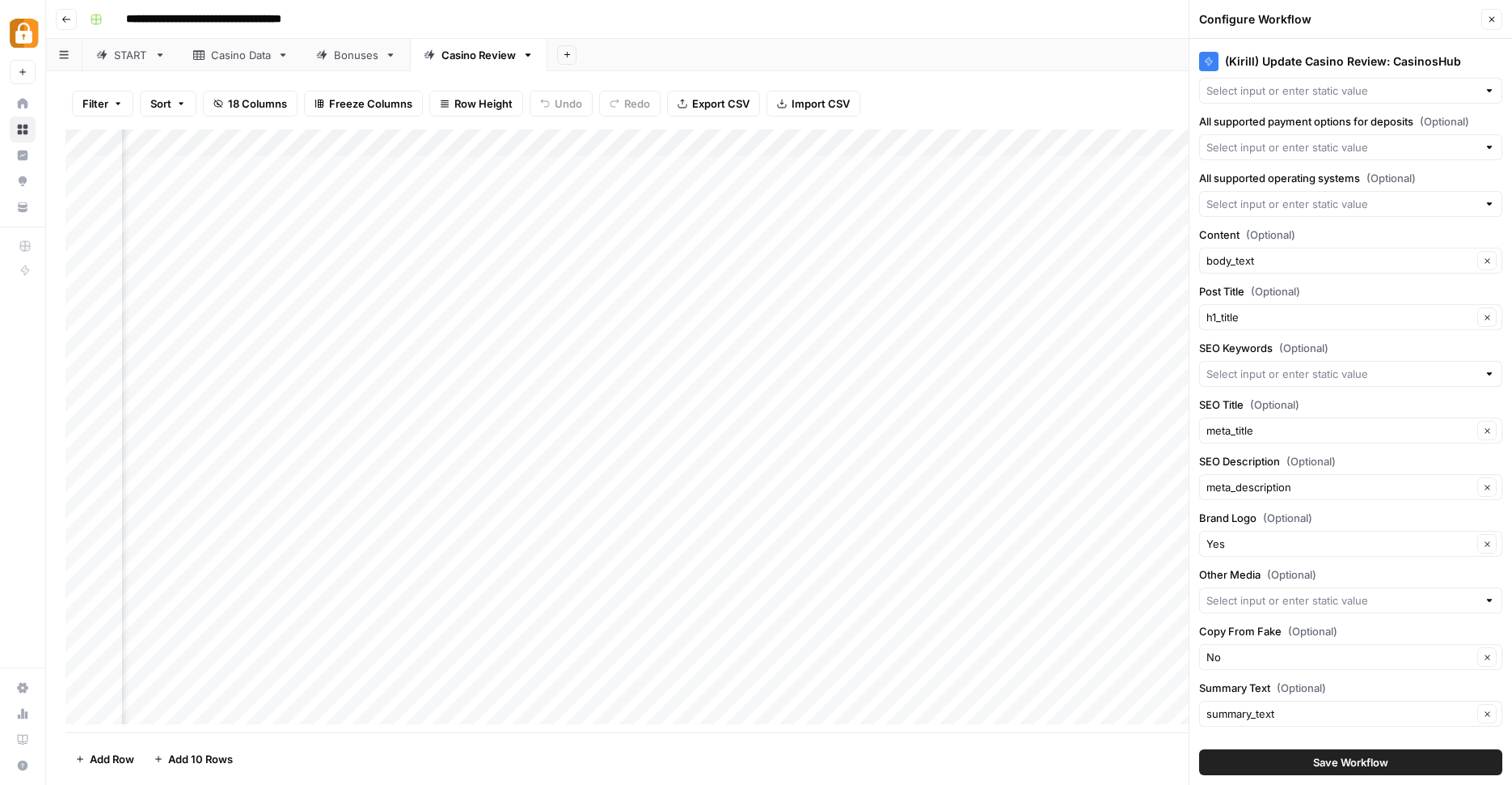
scroll to position [1425, 0]
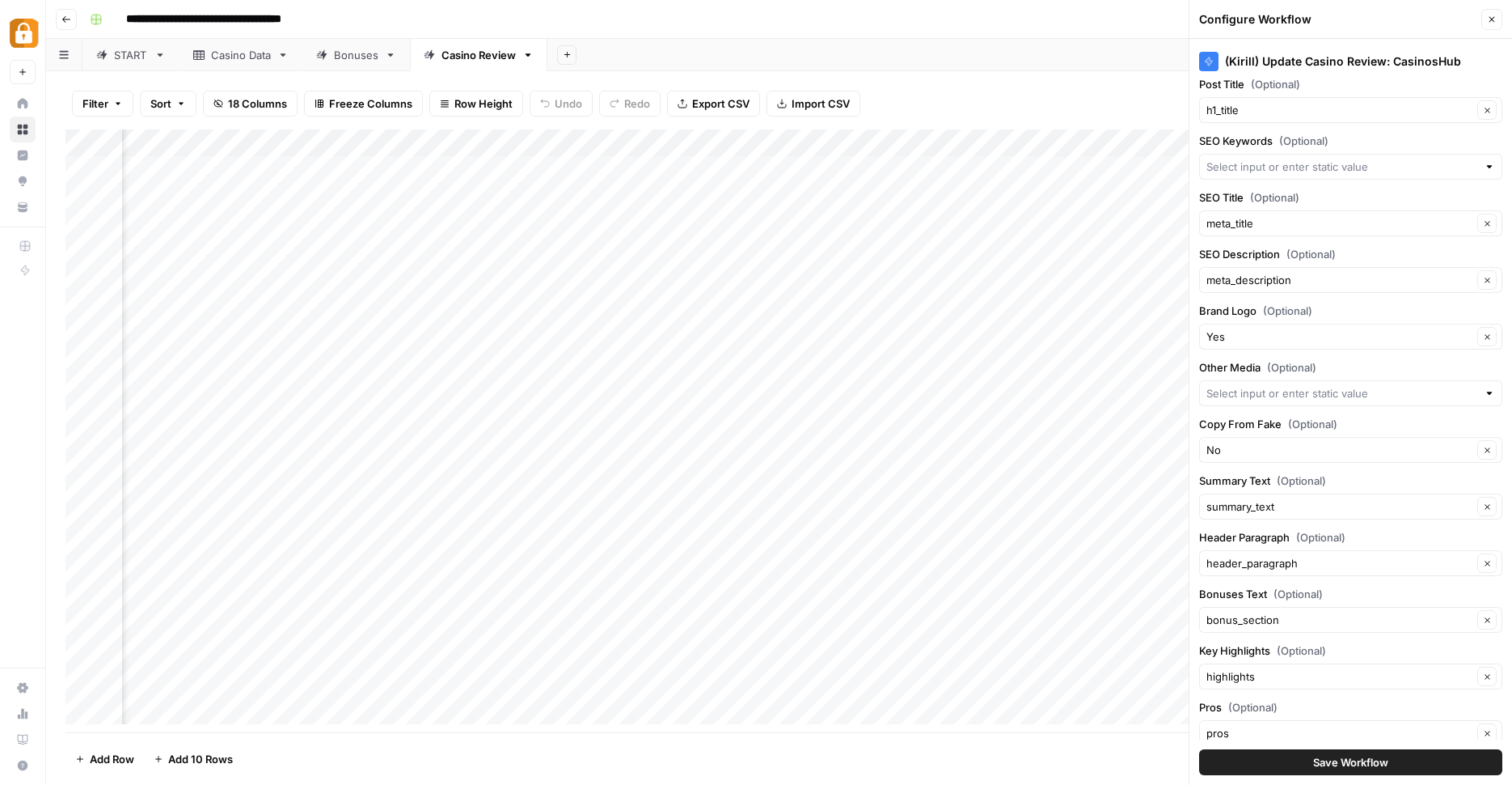
click at [1036, 67] on div "Add Sheet" at bounding box center [1029, 54] width 965 height 32
click at [1118, 87] on div "Filter Sort 18 Columns Freeze Columns Row Height Undo Redo Export CSV Import CS…" at bounding box center [779, 428] width 1466 height 714
drag, startPoint x: 1494, startPoint y: 20, endPoint x: 1484, endPoint y: 20, distance: 10.0
click at [1495, 20] on icon "button" at bounding box center [1492, 19] width 10 height 10
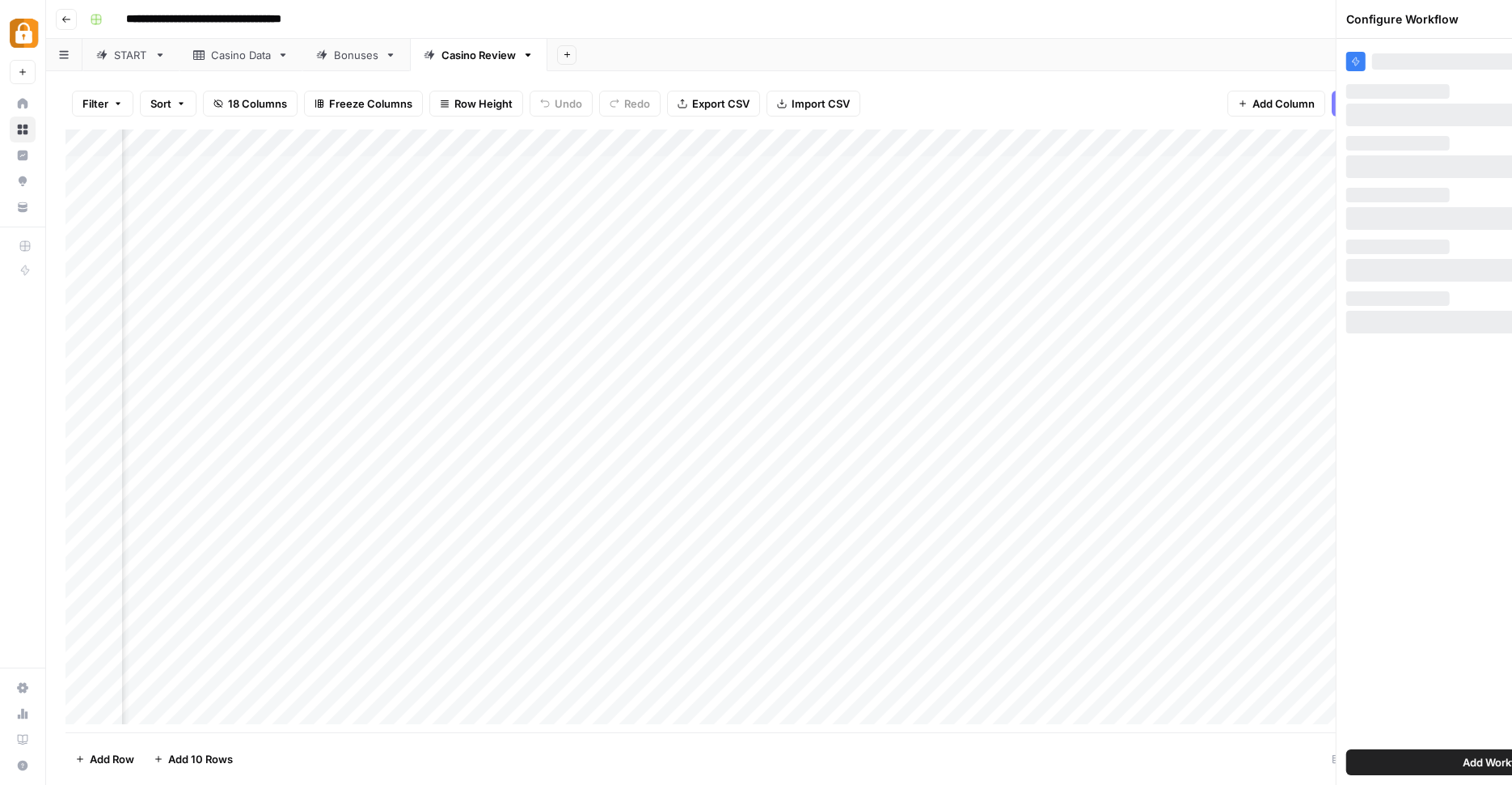
scroll to position [0, 0]
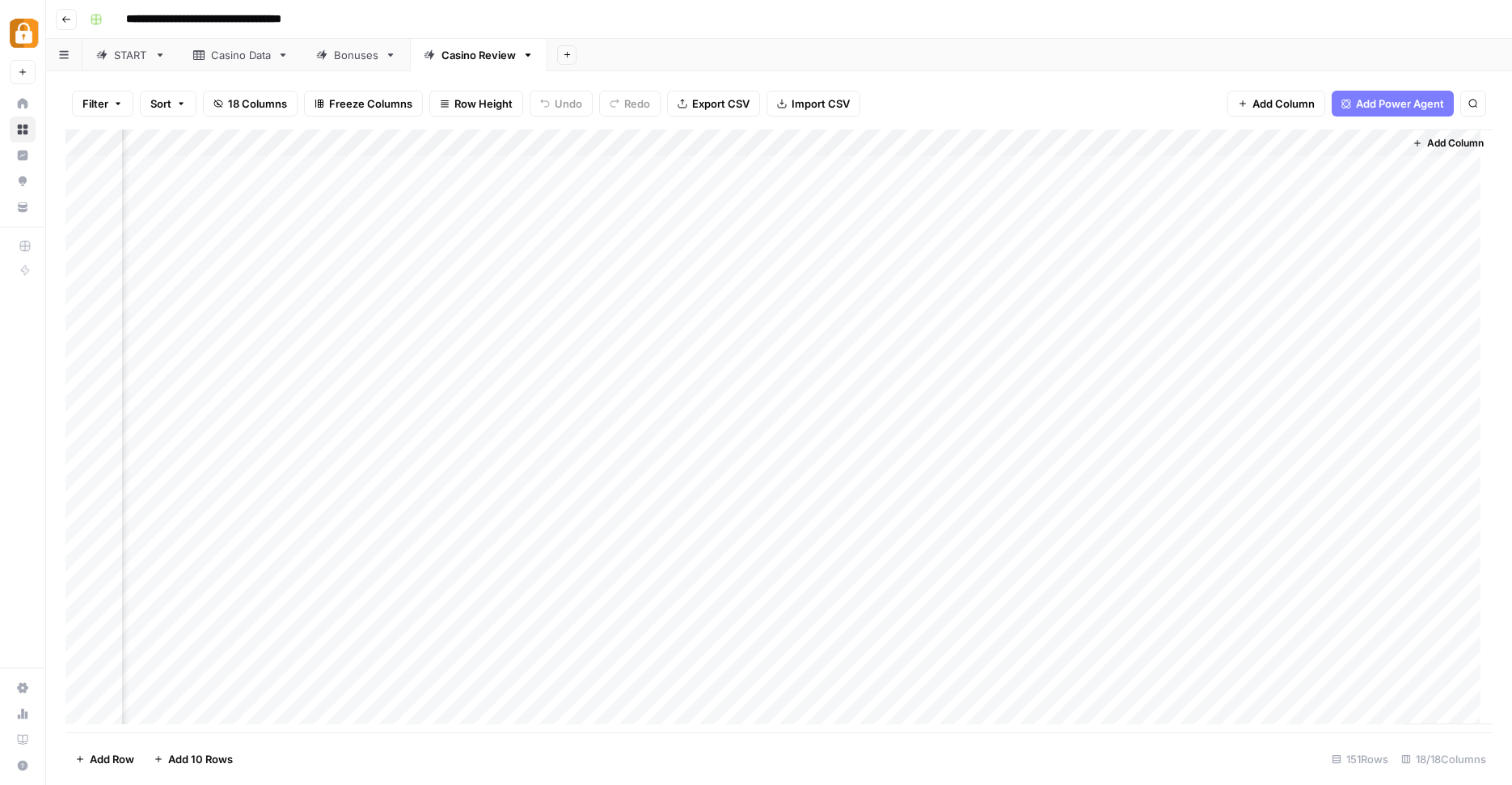
click at [1205, 143] on div "Add Column" at bounding box center [779, 433] width 1427 height 606
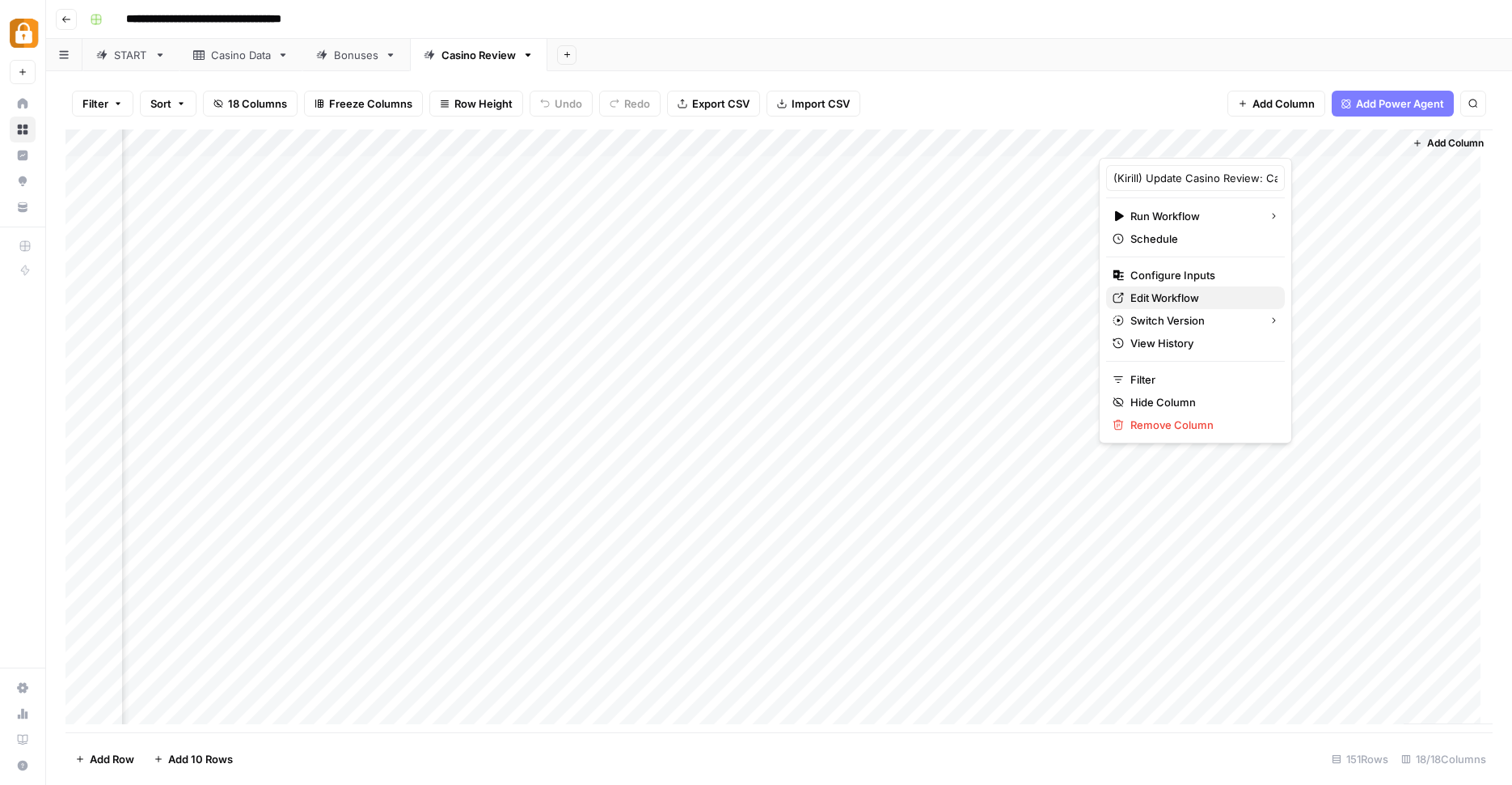
click at [1196, 298] on span "Edit Workflow" at bounding box center [1201, 298] width 142 height 17
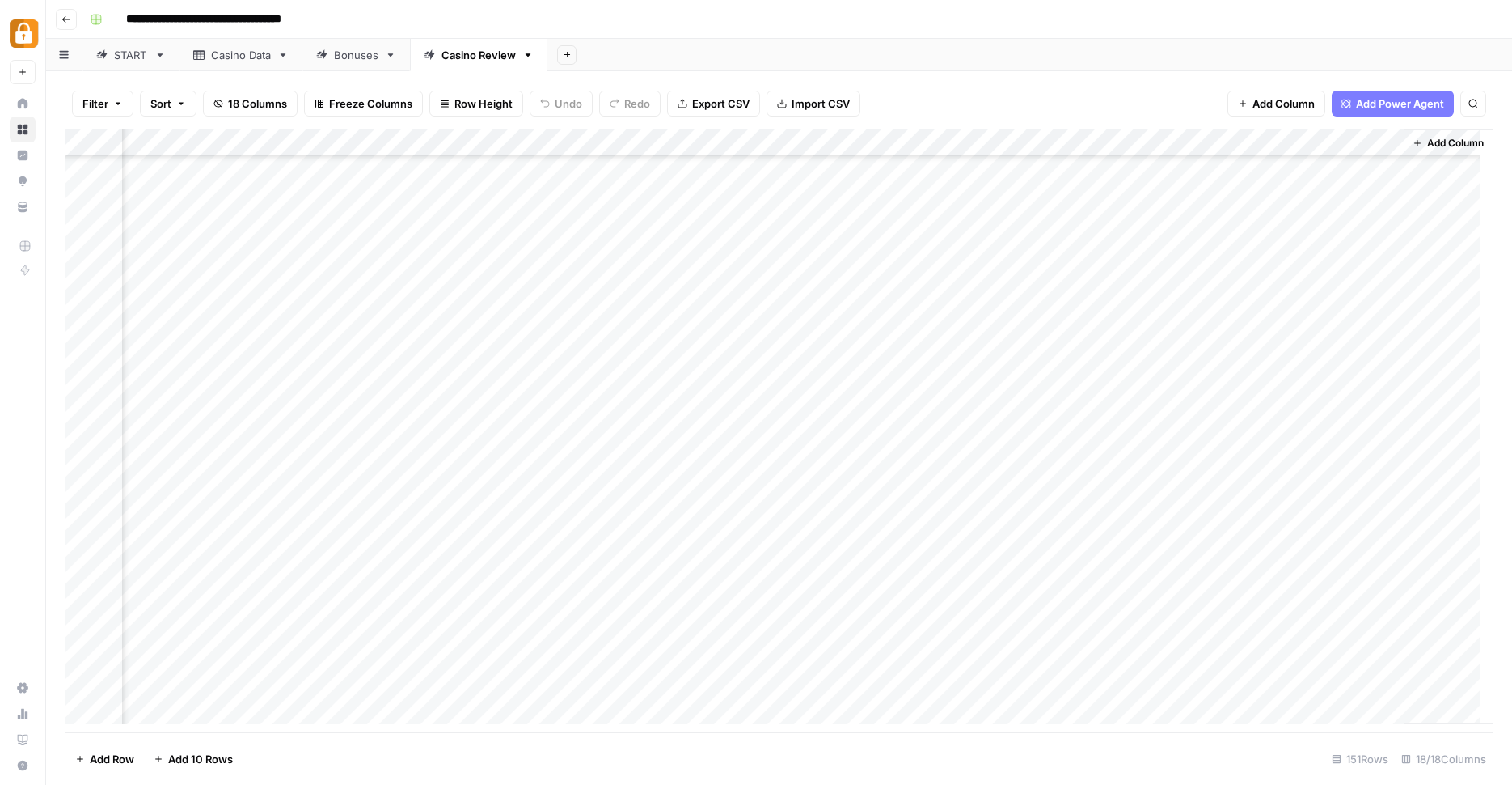
scroll to position [3613, 1793]
click at [1207, 430] on div "Add Column" at bounding box center [779, 433] width 1427 height 606
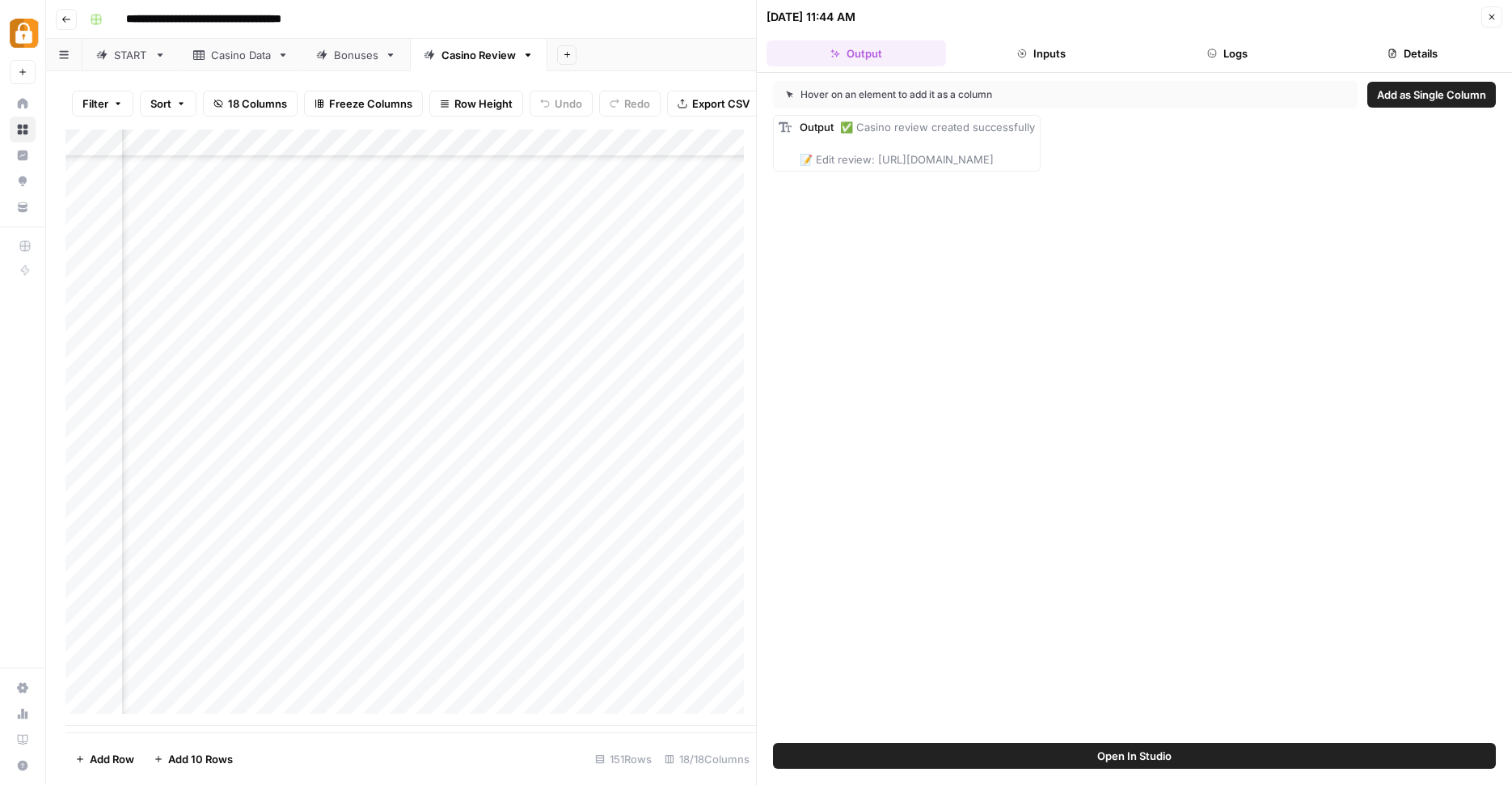
drag, startPoint x: 1225, startPoint y: 33, endPoint x: 1230, endPoint y: 43, distance: 11.2
click at [1226, 33] on header "10/09/25 at 11:44 AM Close Output Inputs Logs Details" at bounding box center [1134, 36] width 755 height 73
click at [1230, 43] on button "Logs" at bounding box center [1227, 53] width 179 height 26
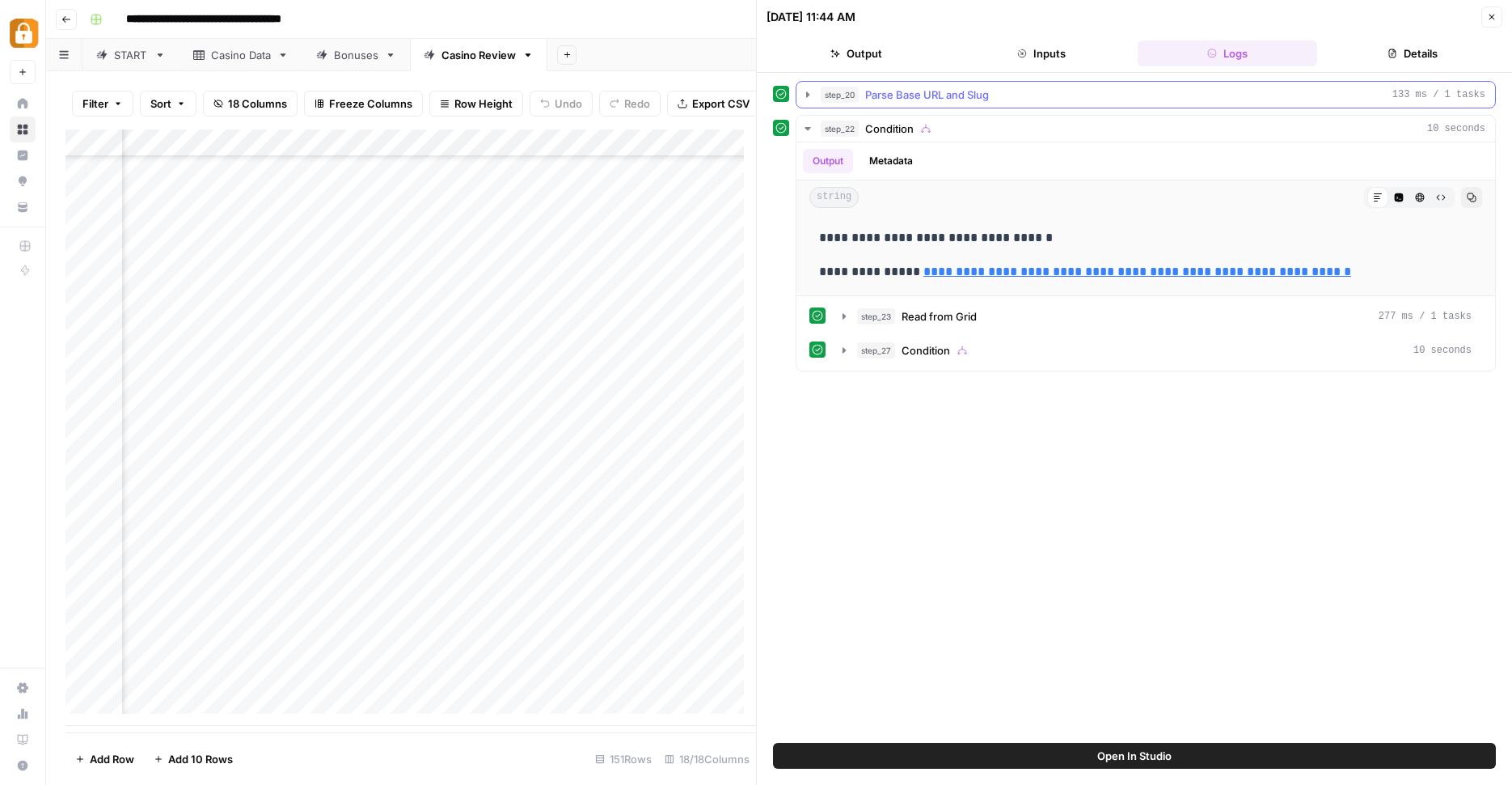
click at [797, 98] on div "step_20 Parse Base URL and Slug 133 ms / 1 tasks" at bounding box center [1135, 95] width 723 height 28
click at [801, 94] on button "step_20 Parse Base URL and Slug 133 ms / 1 tasks" at bounding box center [1146, 95] width 699 height 26
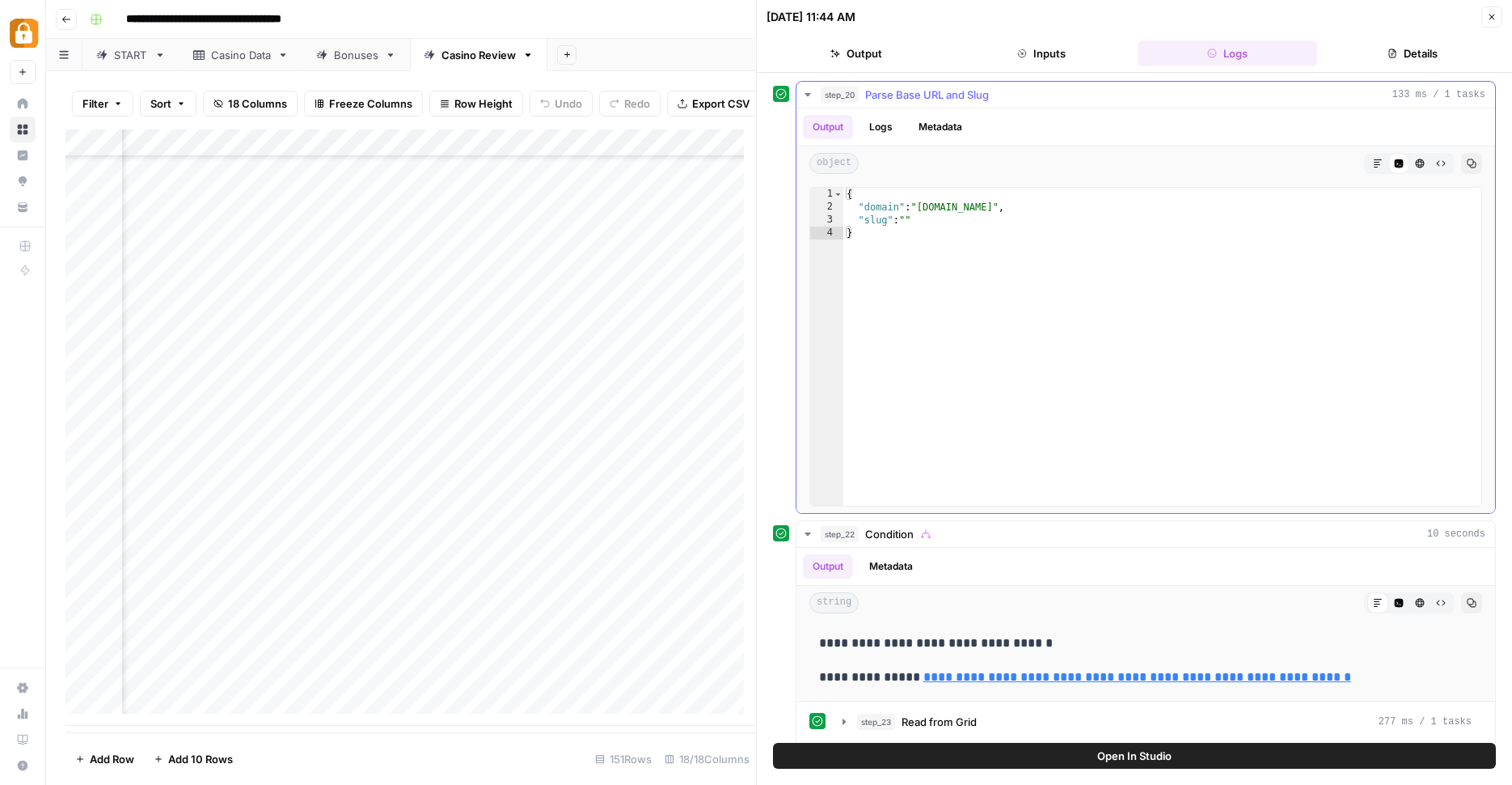
click at [803, 91] on icon "button" at bounding box center [808, 95] width 13 height 13
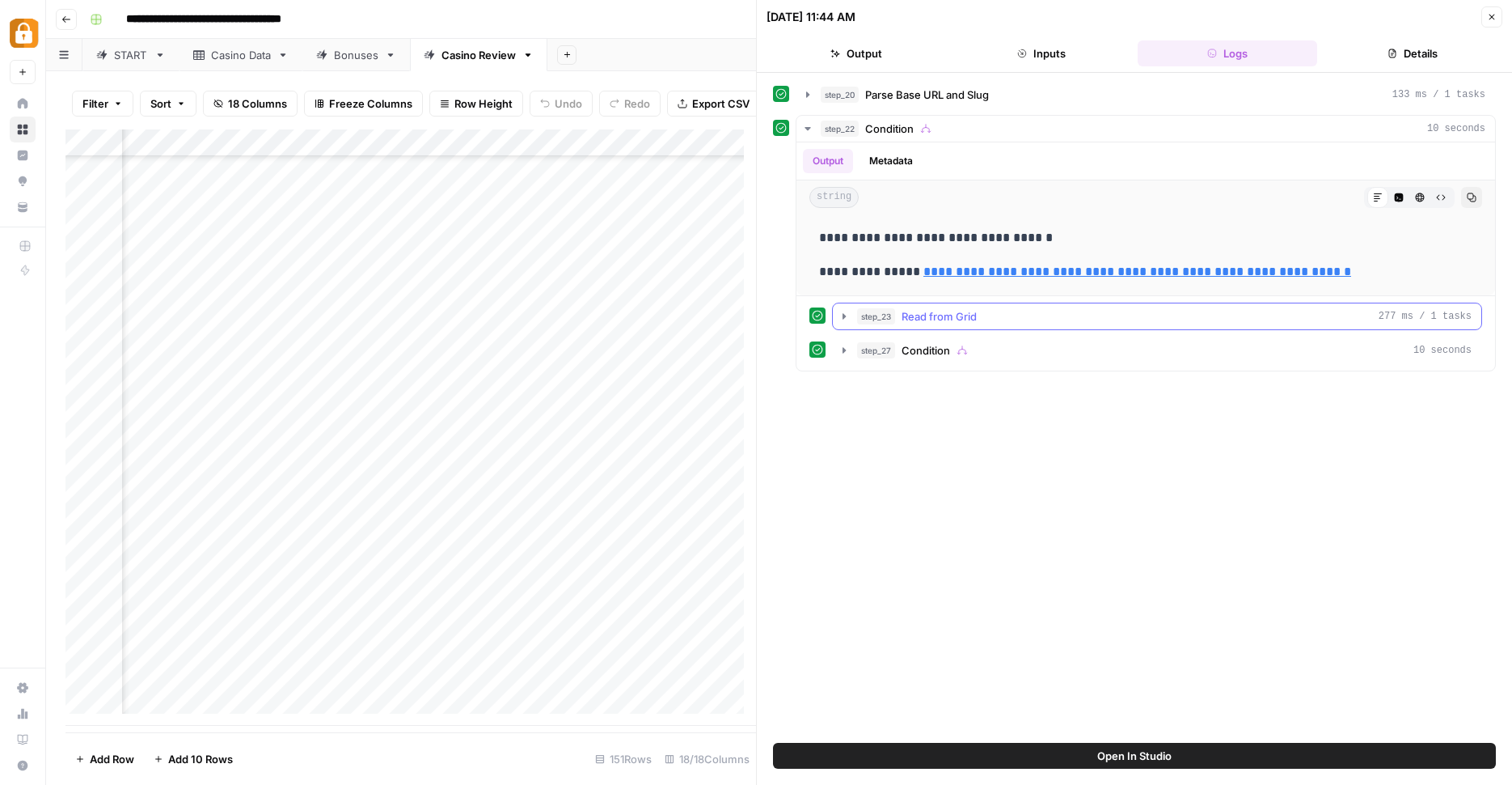
click at [853, 317] on button "step_23 Read from Grid 277 ms / 1 tasks" at bounding box center [1157, 317] width 648 height 26
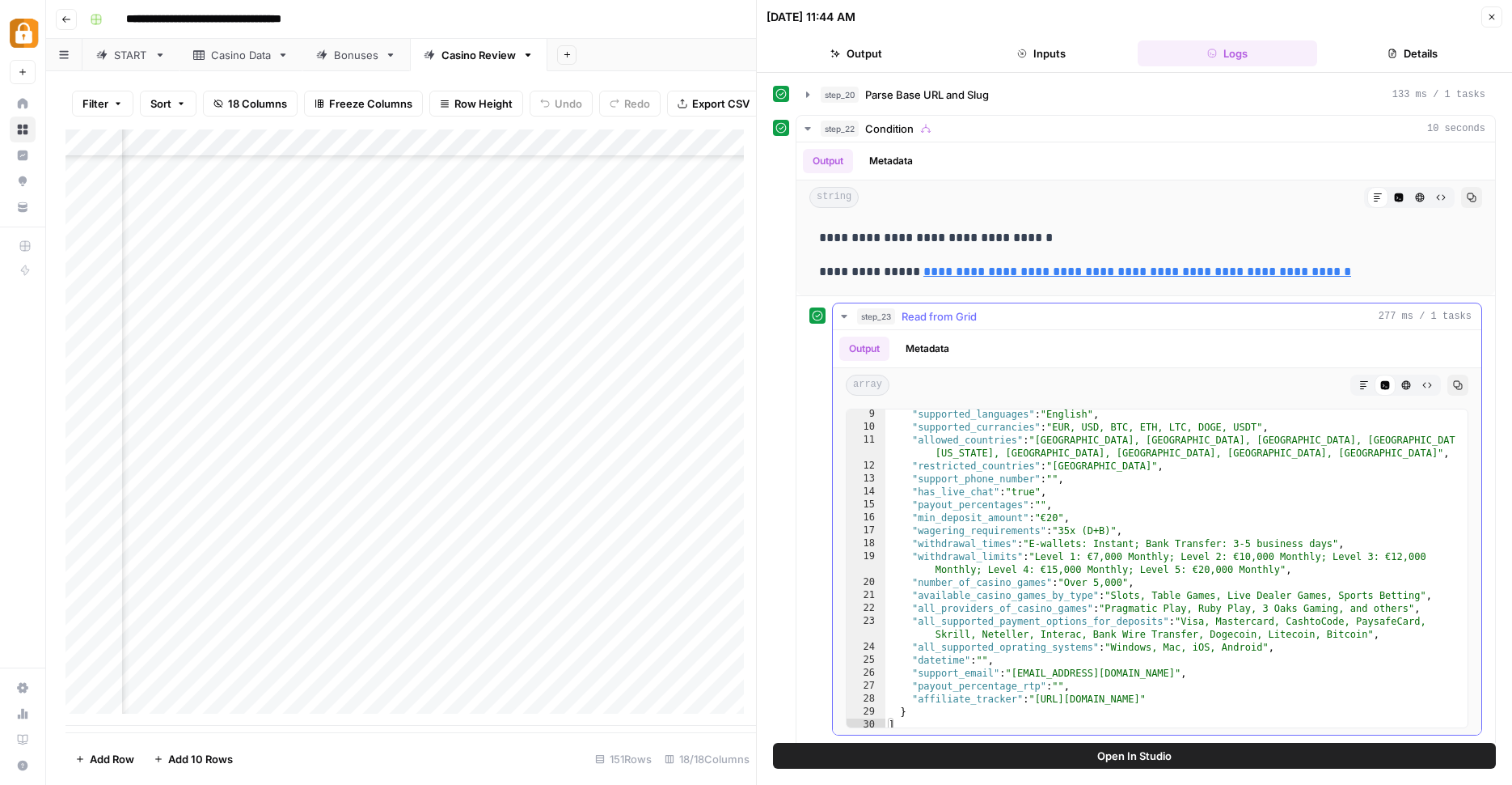
scroll to position [105, 0]
type textarea "**********"
drag, startPoint x: 918, startPoint y: 624, endPoint x: 1161, endPoint y: 621, distance: 243.0
click at [1161, 621] on div ""supported_languages" : "English" , "supported_currancies" : "EUR, USD, BTC, ET…" at bounding box center [1171, 580] width 570 height 344
click at [1186, 186] on div "string Markdown Code Editor HTML Viewer Raw Output Copy" at bounding box center [1146, 197] width 699 height 34
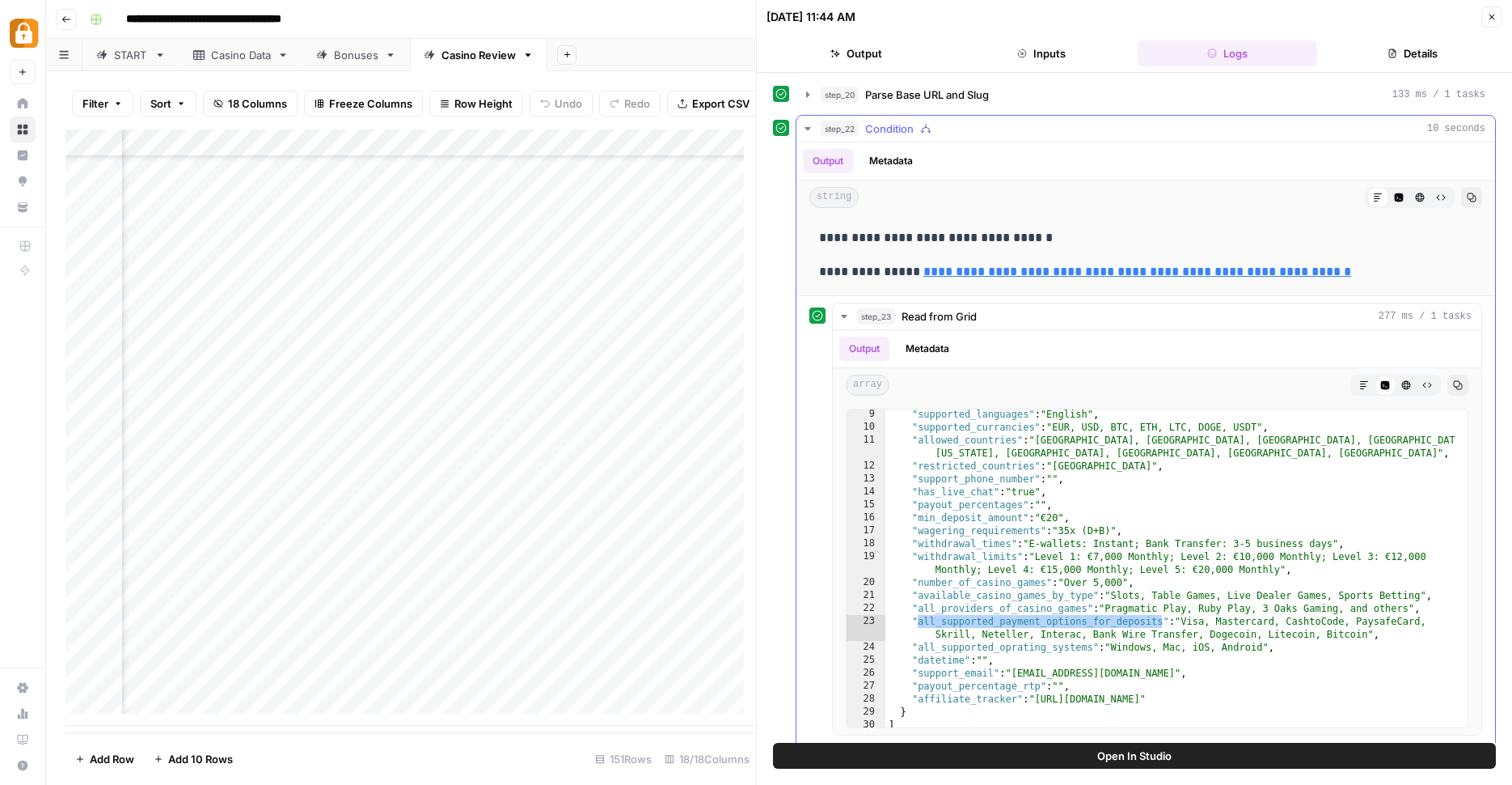
click at [810, 128] on icon "button" at bounding box center [808, 129] width 6 height 4
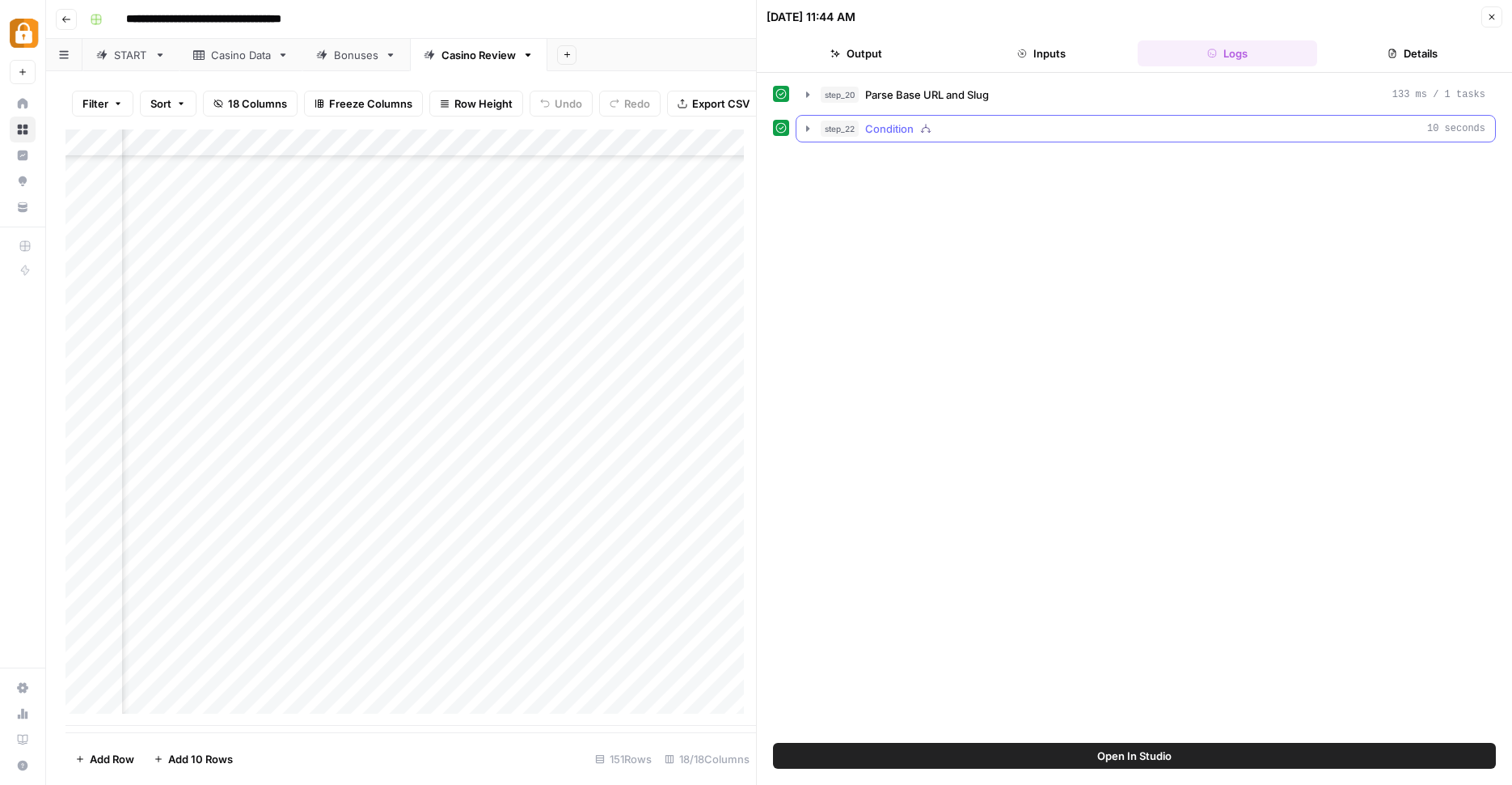
click at [812, 132] on icon "button" at bounding box center [808, 129] width 13 height 13
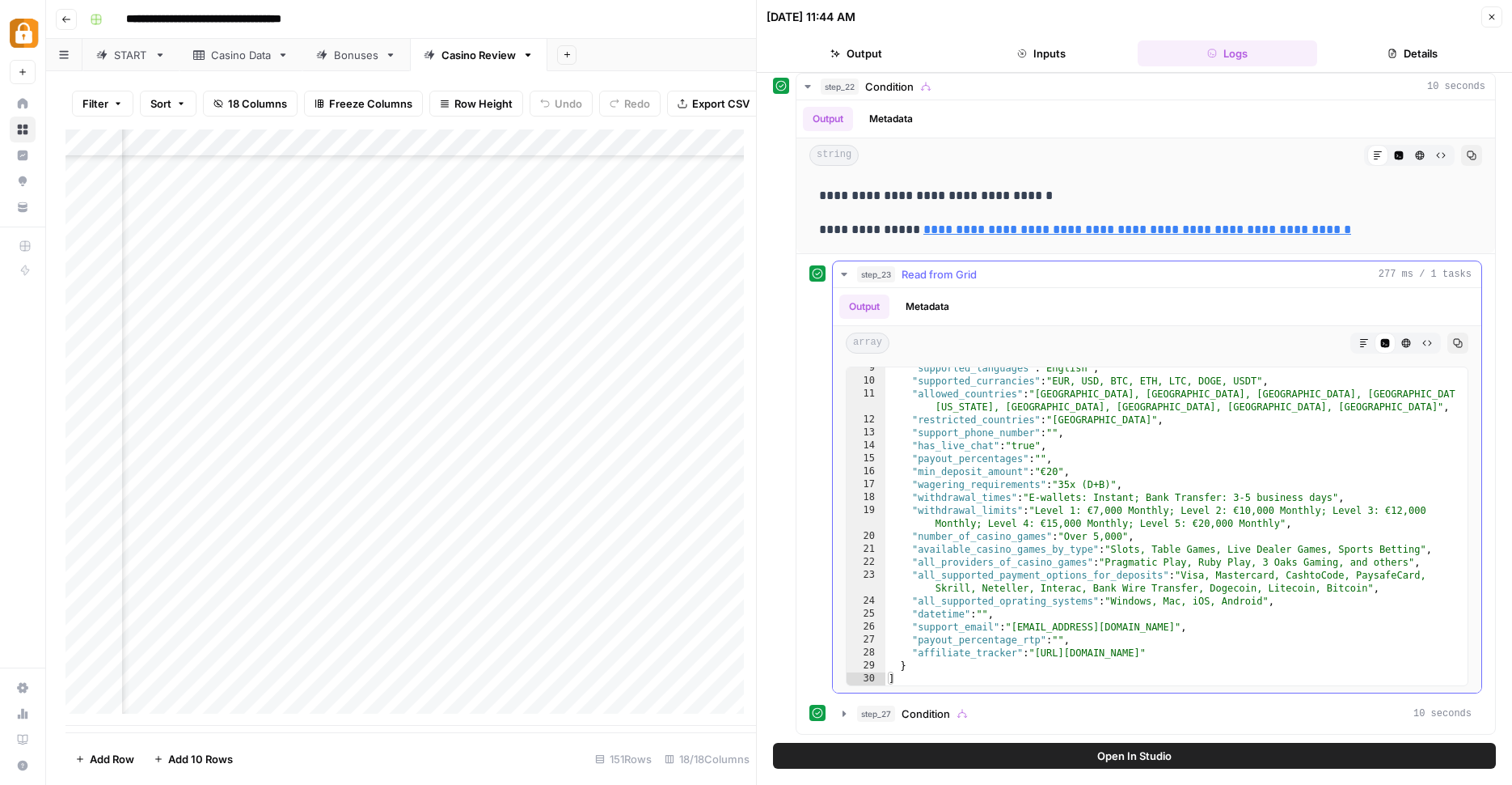
scroll to position [110, 0]
click at [853, 715] on button "step_27 Condition 10 seconds" at bounding box center [1157, 713] width 648 height 26
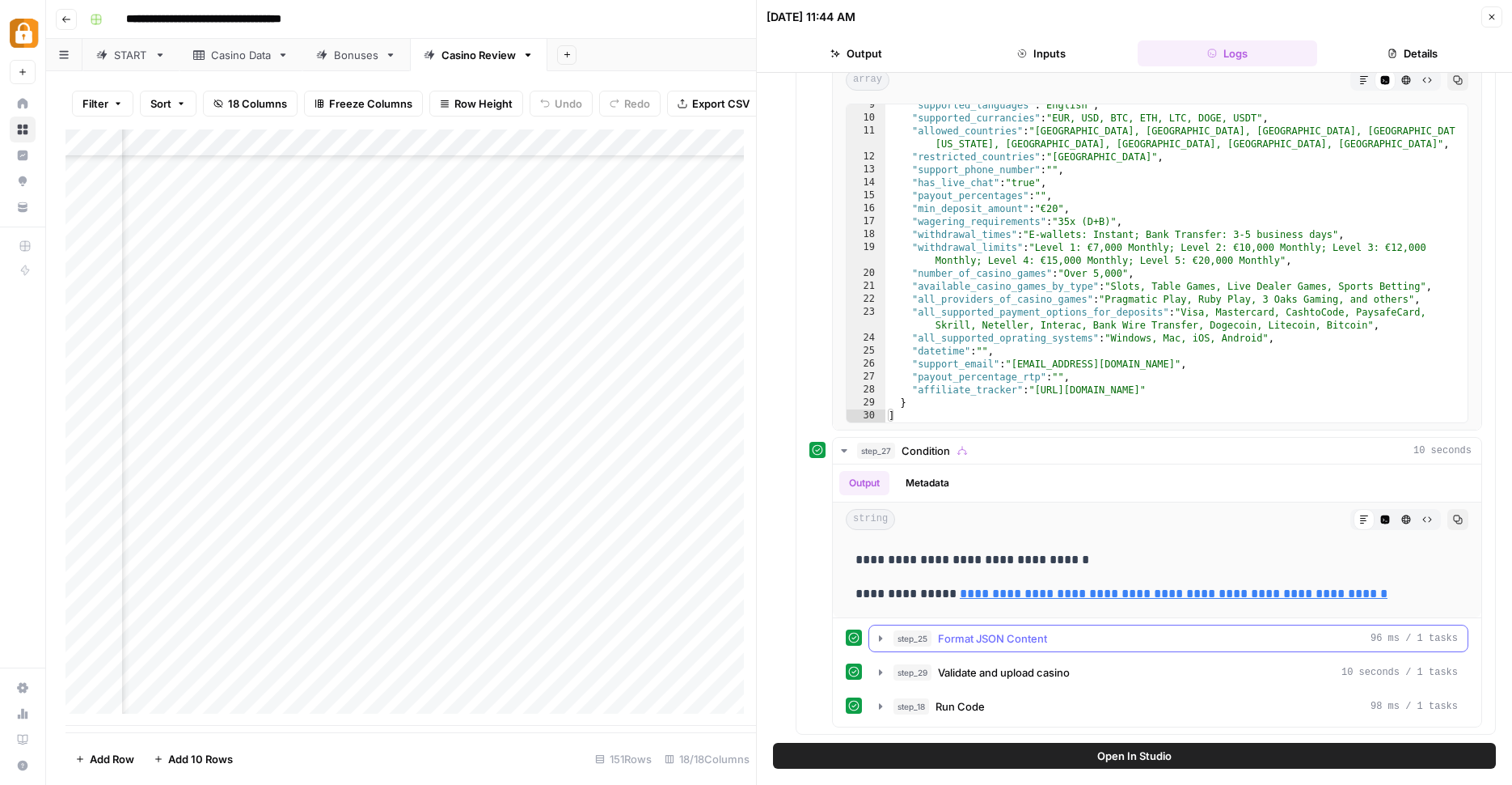
click at [892, 635] on button "step_25 Format JSON Content 96 ms / 1 tasks" at bounding box center [1168, 639] width 599 height 26
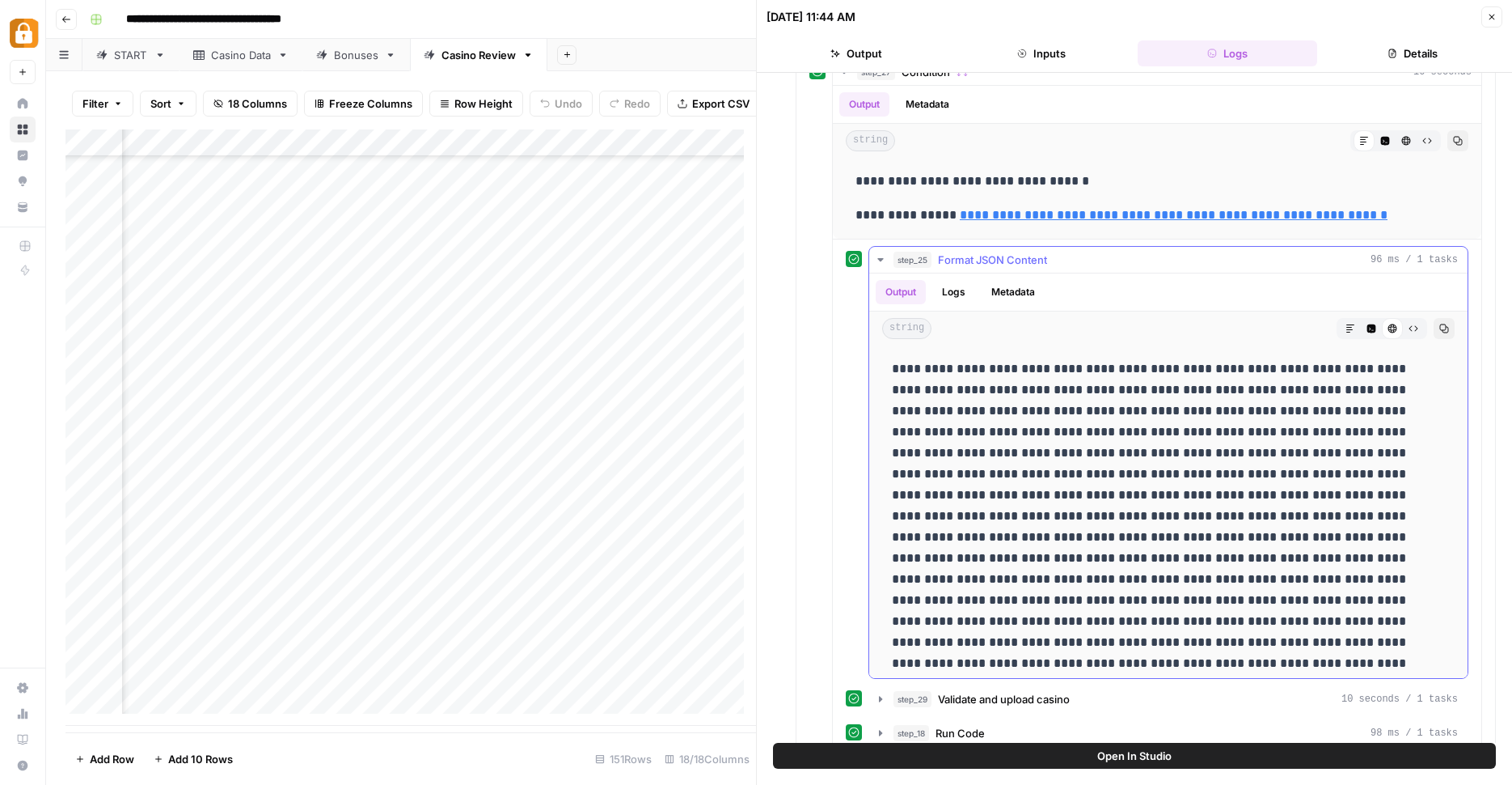
click at [1115, 500] on p at bounding box center [1156, 527] width 529 height 337
type input "**********"
drag, startPoint x: 1140, startPoint y: 436, endPoint x: 1158, endPoint y: 433, distance: 18.2
click at [1142, 439] on p at bounding box center [1156, 527] width 529 height 337
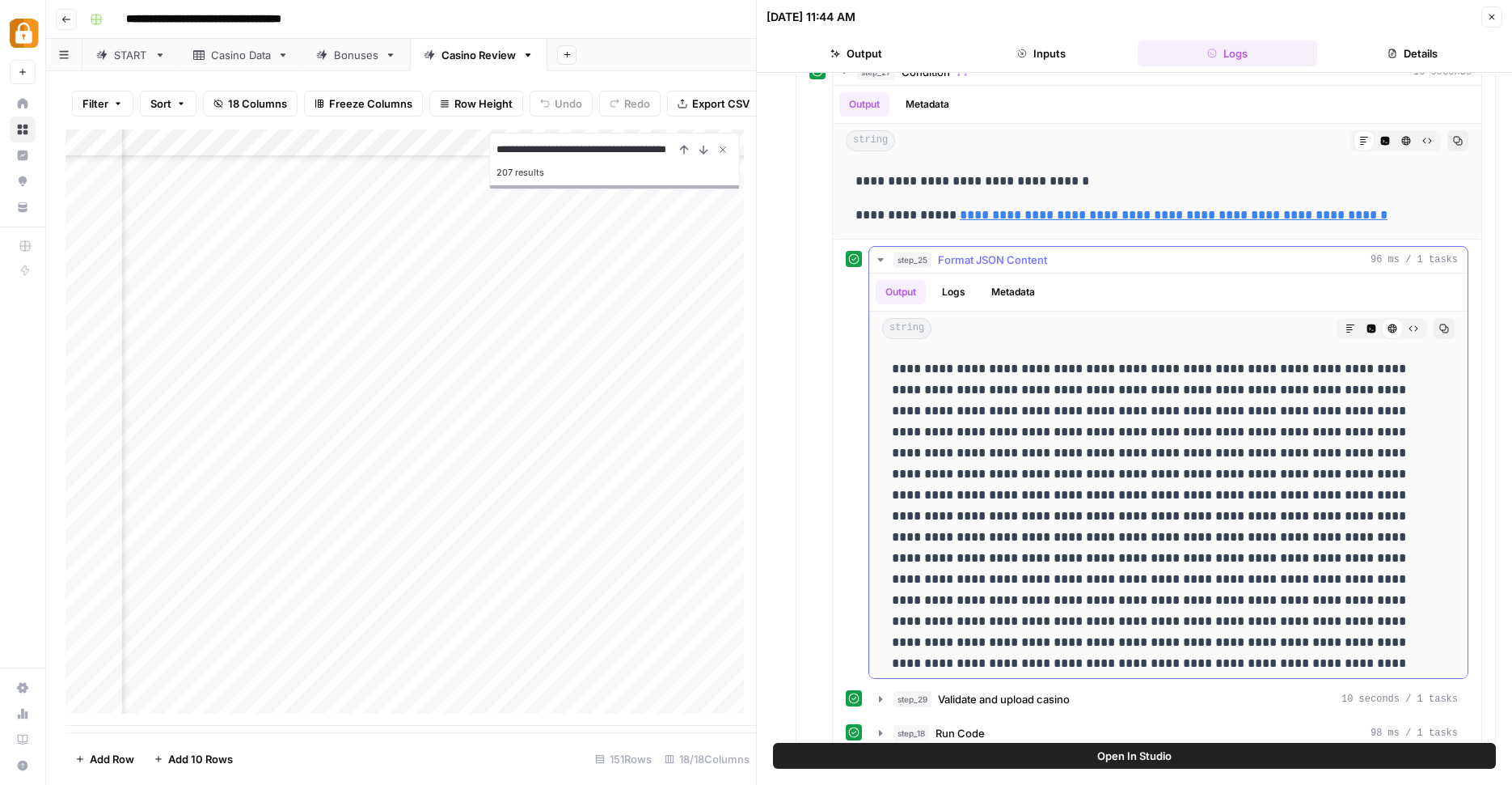
click at [1434, 329] on button "Copy" at bounding box center [1444, 329] width 21 height 21
click at [219, 63] on div "Casino Data" at bounding box center [240, 55] width 60 height 17
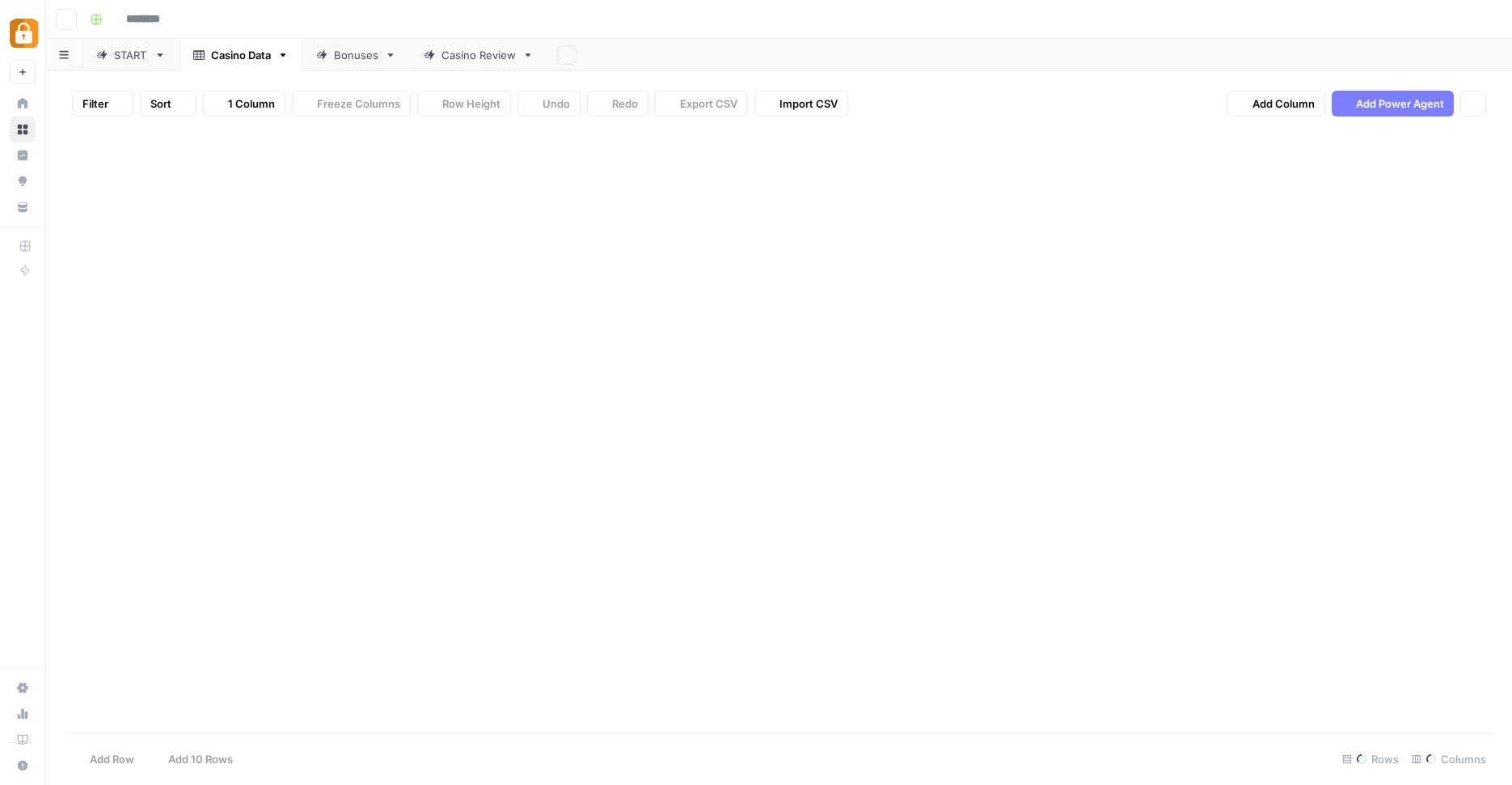
type input "**********"
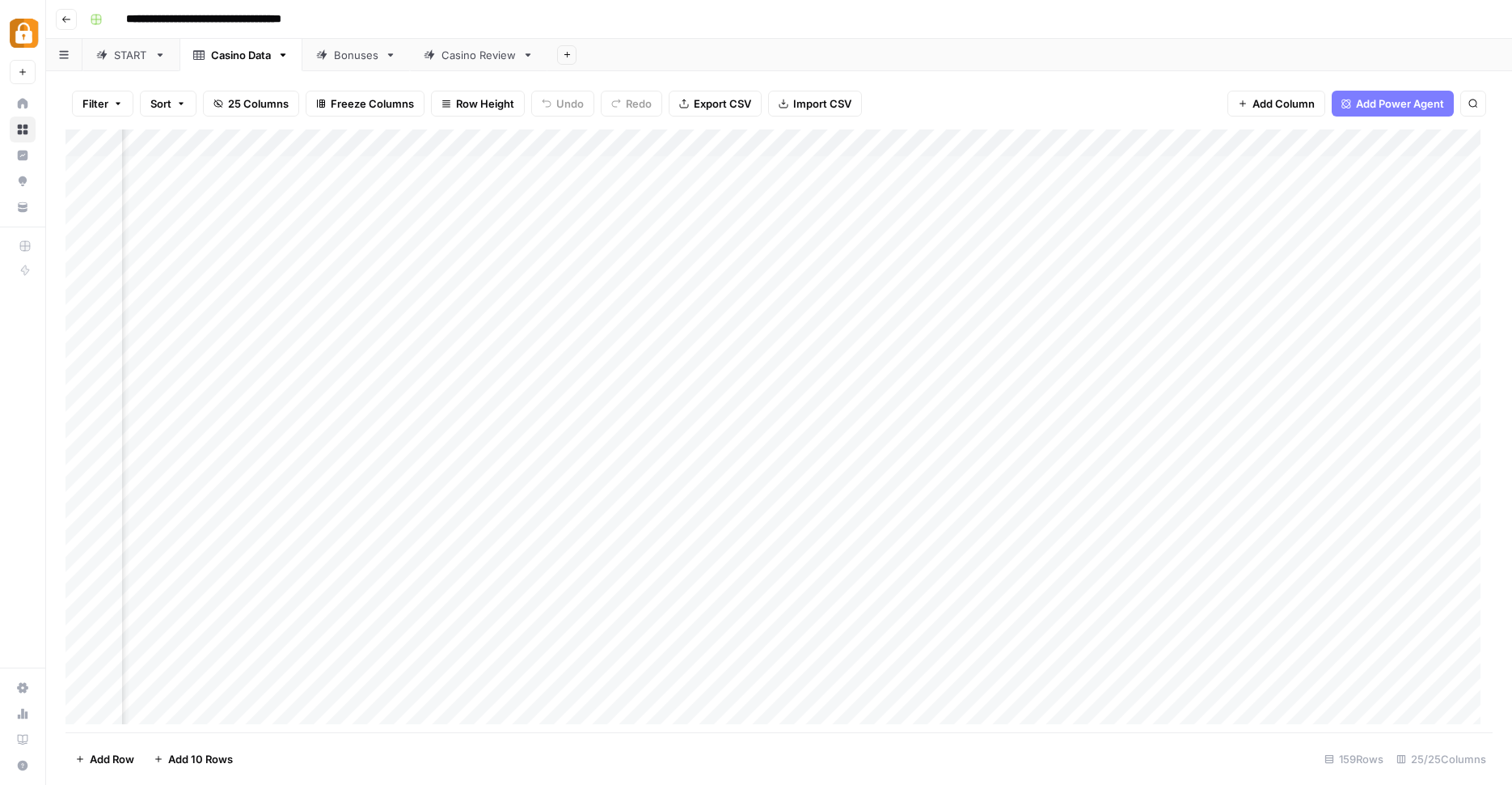
scroll to position [0, 2212]
click at [1135, 140] on div "Add Column" at bounding box center [779, 433] width 1427 height 606
click at [1135, 140] on div at bounding box center [1076, 141] width 398 height 32
click at [981, 179] on input "all_supported_payment_options_for_deposits" at bounding box center [974, 179] width 164 height 17
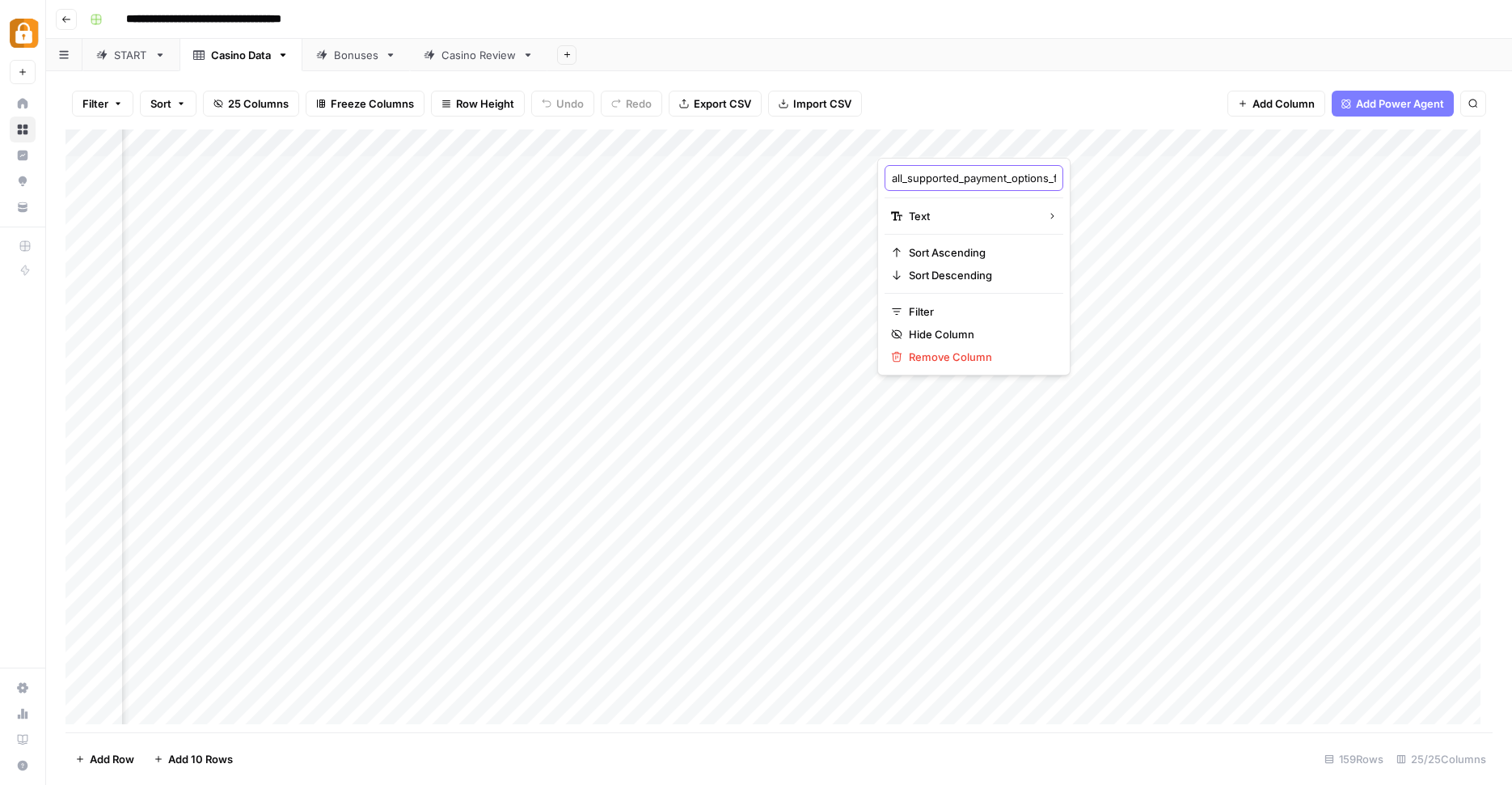
click at [981, 179] on input "all_supported_payment_options_for_deposits" at bounding box center [974, 179] width 164 height 17
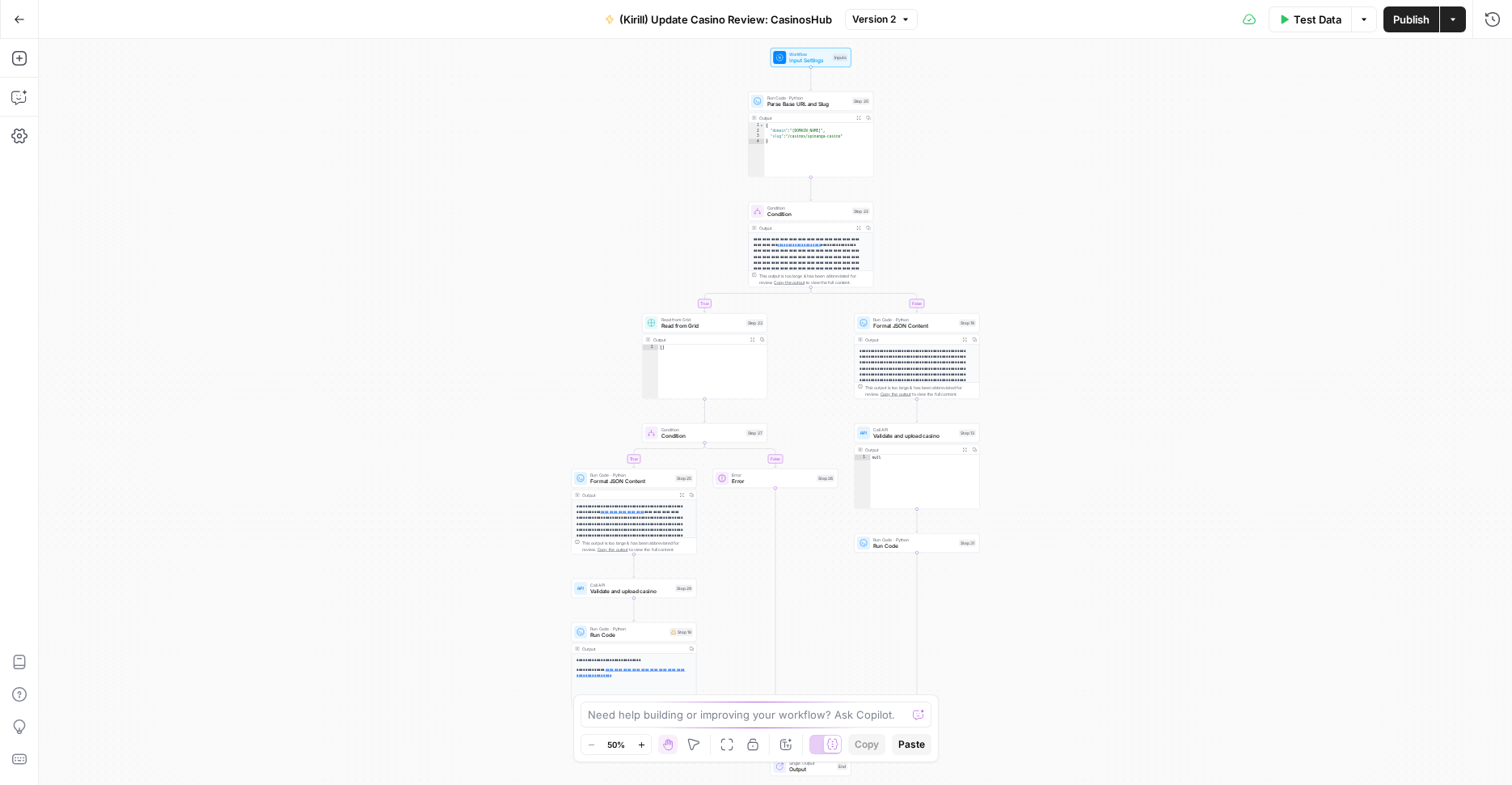
click at [241, 494] on div "**********" at bounding box center [775, 411] width 1473 height 746
click at [613, 486] on span "Format JSON Content" at bounding box center [634, 482] width 82 height 8
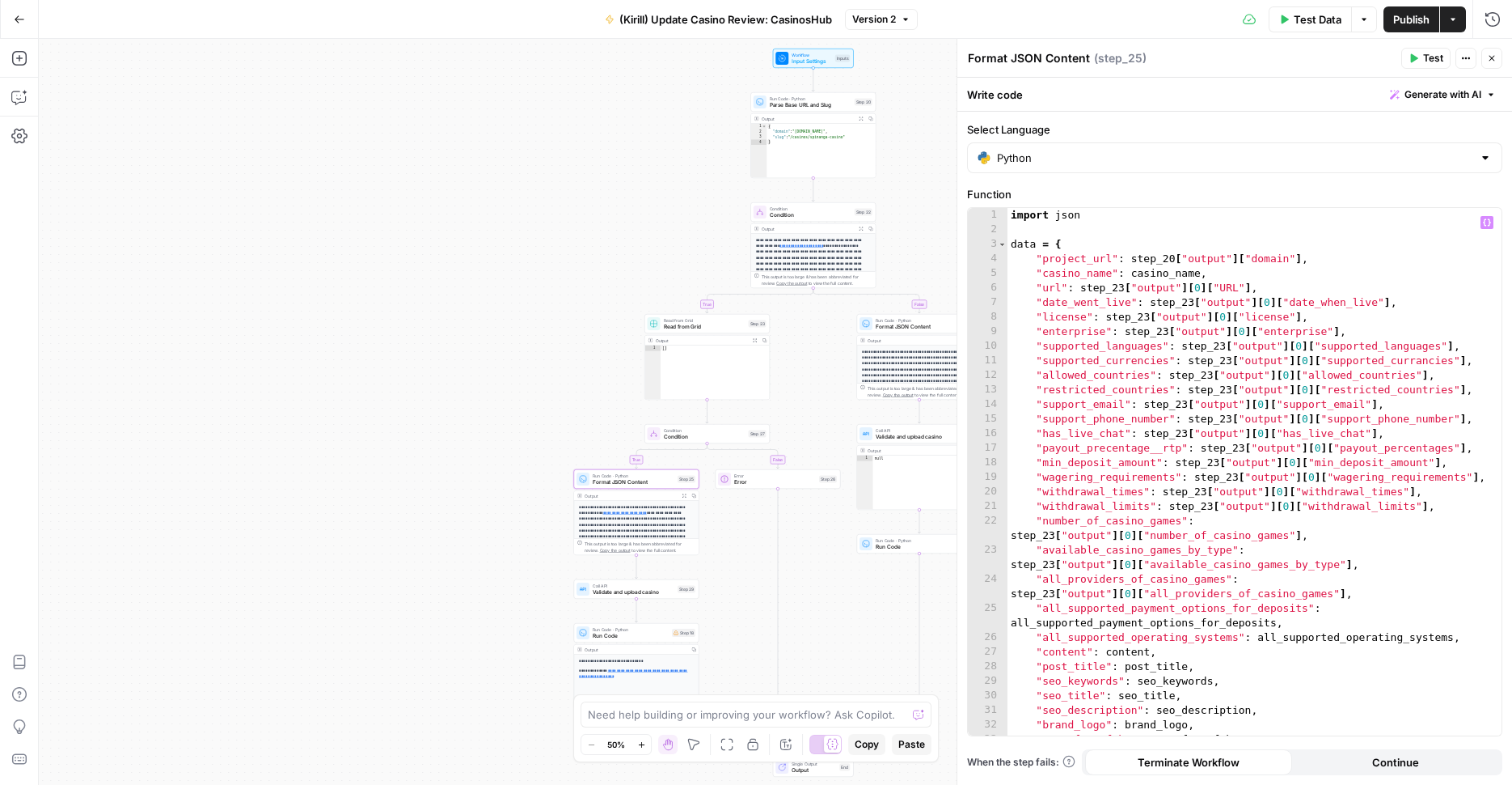
type textarea "**********"
click at [1398, 523] on div "import json data = { "project_url" : step_20 [ "output" ] [ "domain" ] , "casin…" at bounding box center [1249, 486] width 482 height 557
type input "*******"
click at [1375, 591] on div "import json data = { "project_url" : step_20 [ "output" ] [ "domain" ] , "casin…" at bounding box center [1249, 486] width 482 height 557
click at [1057, 606] on div "import json data = { "project_url" : step_20 [ "output" ] [ "domain" ] , "casin…" at bounding box center [1249, 486] width 482 height 557
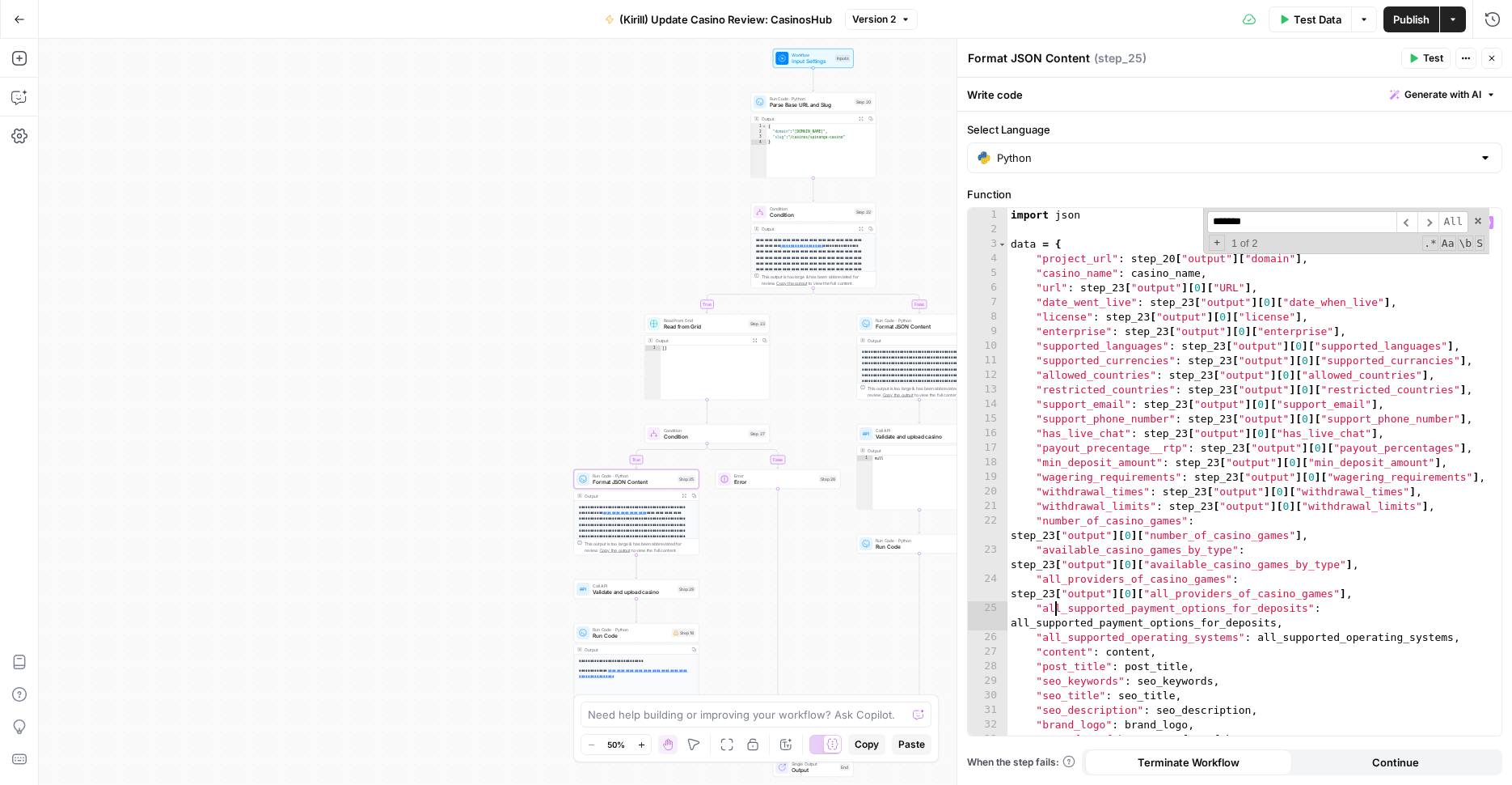
click at [1126, 628] on div "import json data = { "project_url" : step_20 [ "output" ] [ "domain" ] , "casin…" at bounding box center [1249, 486] width 482 height 557
click at [1015, 620] on div "import json data = { "project_url" : step_20 [ "output" ] [ "domain" ] , "casin…" at bounding box center [1249, 486] width 482 height 557
type textarea "**********"
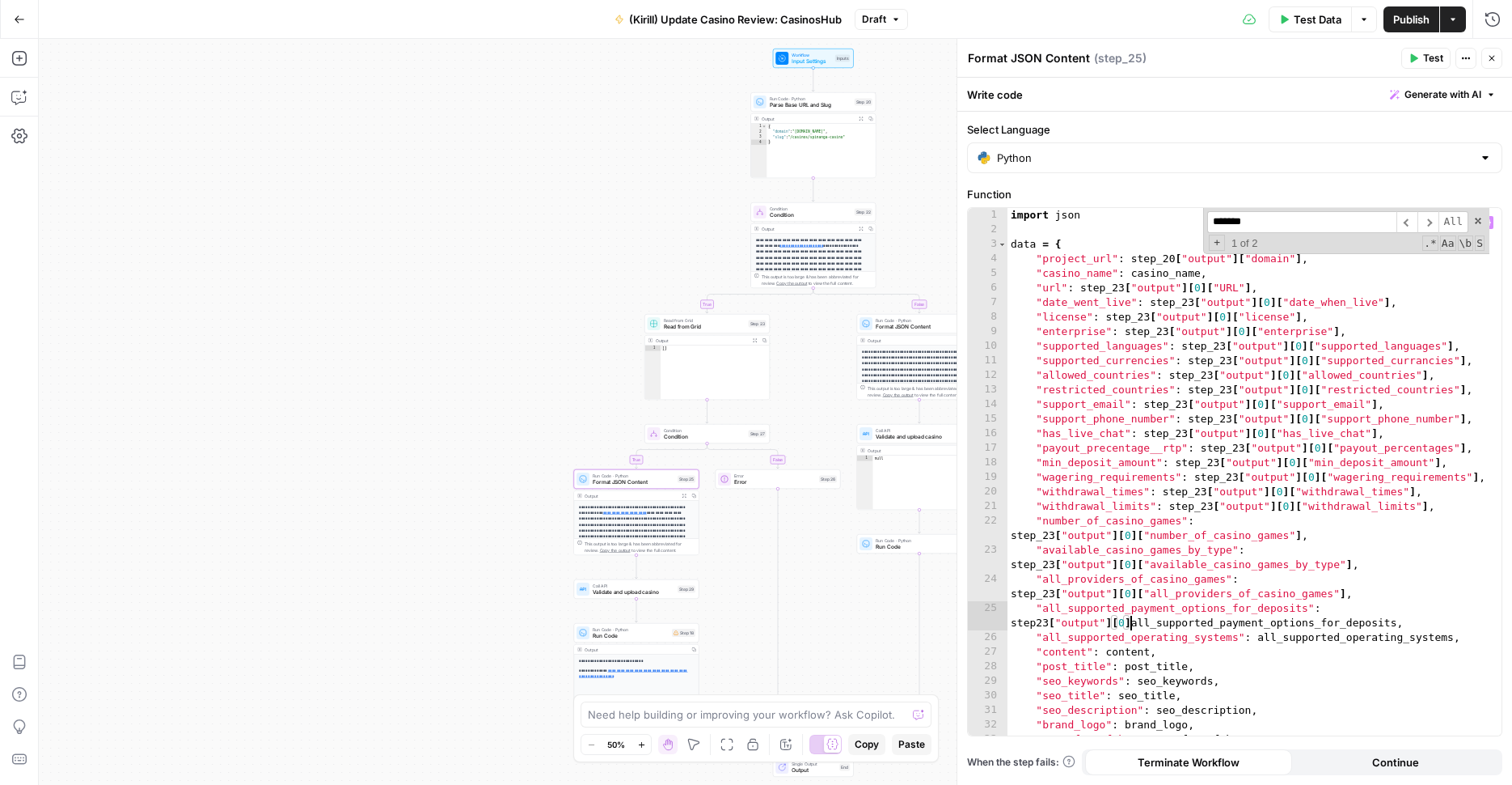
type textarea "**********"
click at [1435, 575] on div "import json data = { "project_url" : step_20 [ "output" ] [ "domain" ] , "casin…" at bounding box center [1249, 486] width 482 height 557
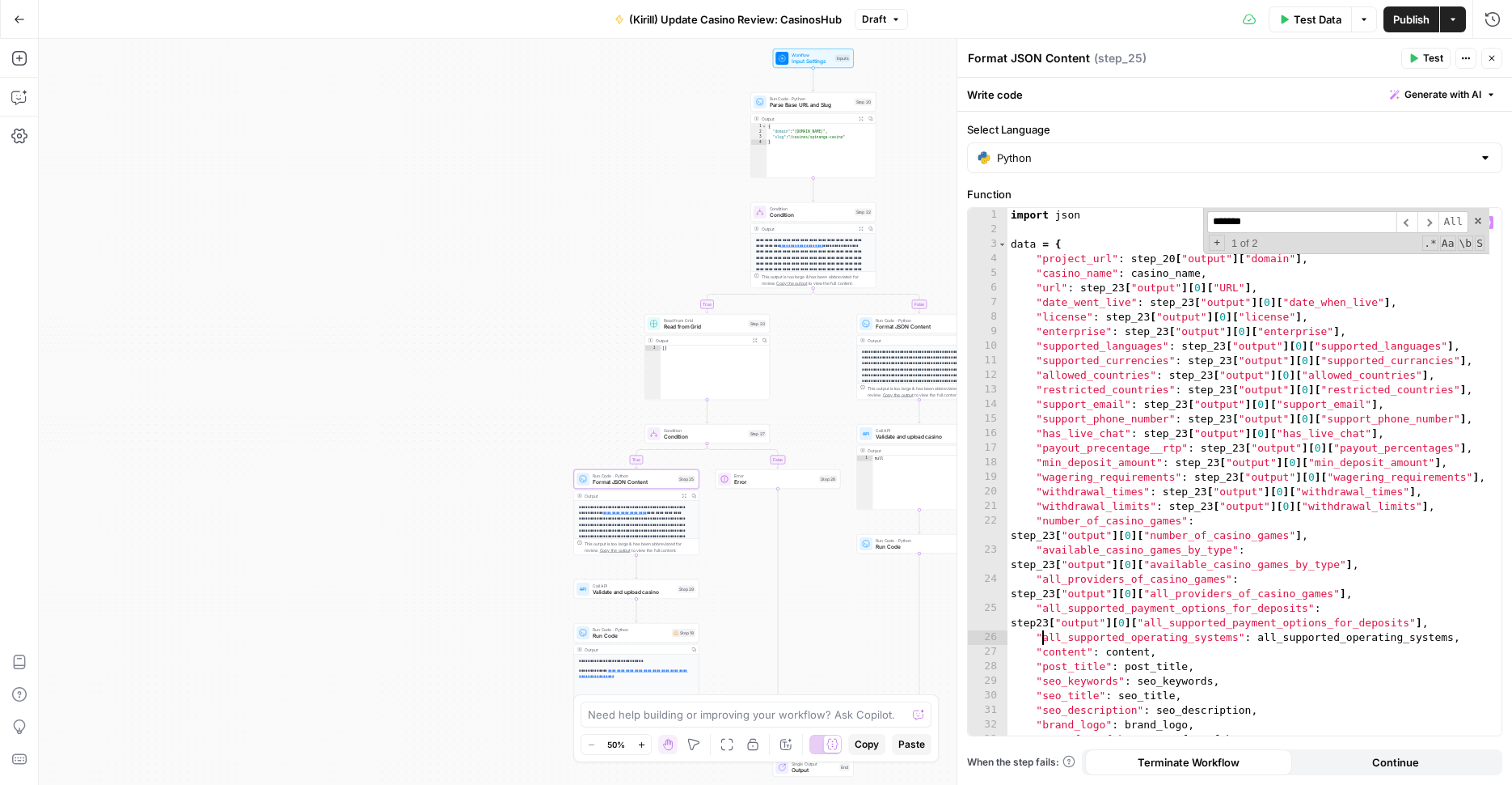
click at [1041, 640] on div "import json data = { "project_url" : step_20 [ "output" ] [ "domain" ] , "casin…" at bounding box center [1249, 486] width 482 height 557
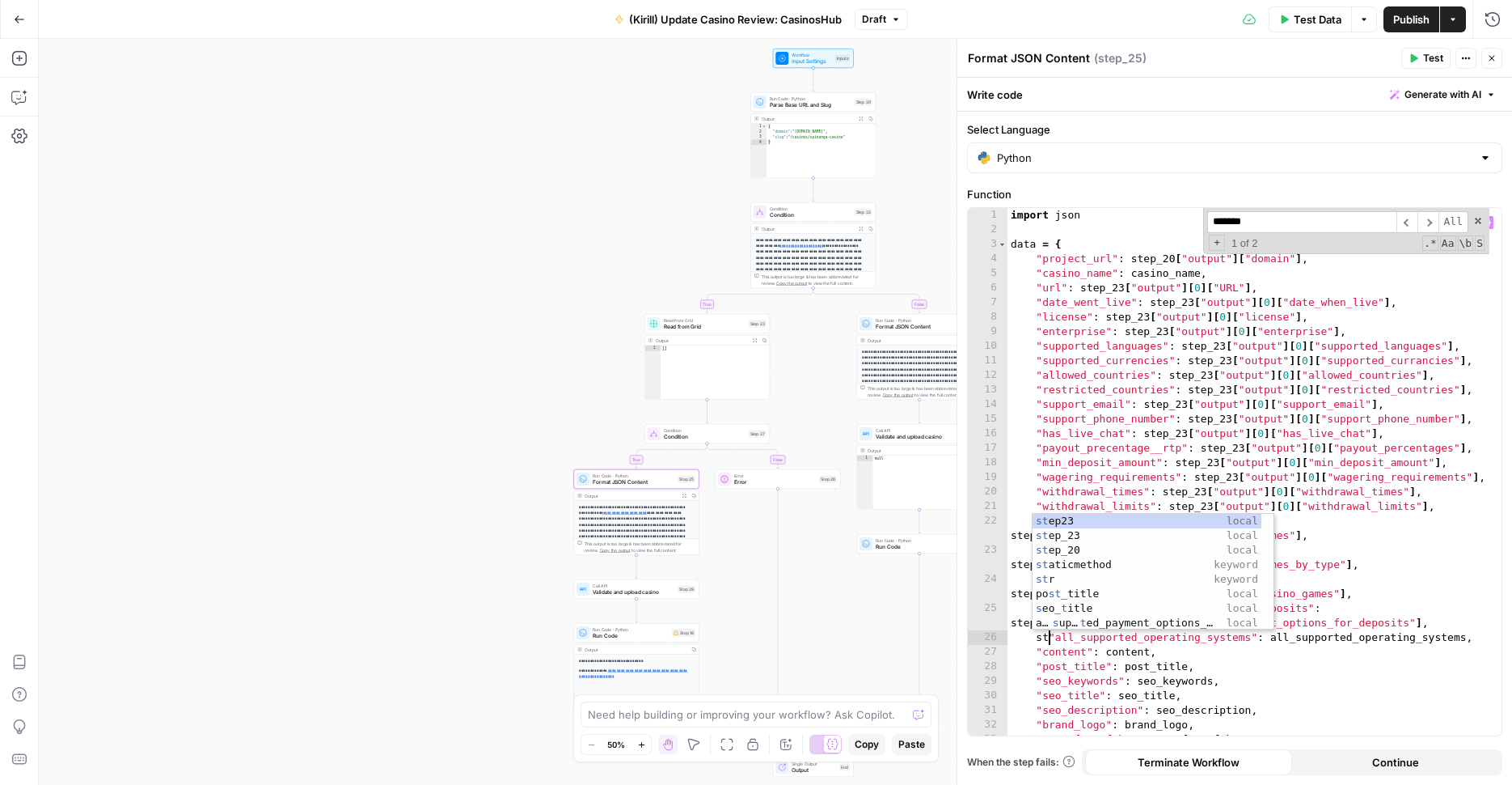
scroll to position [0, 4]
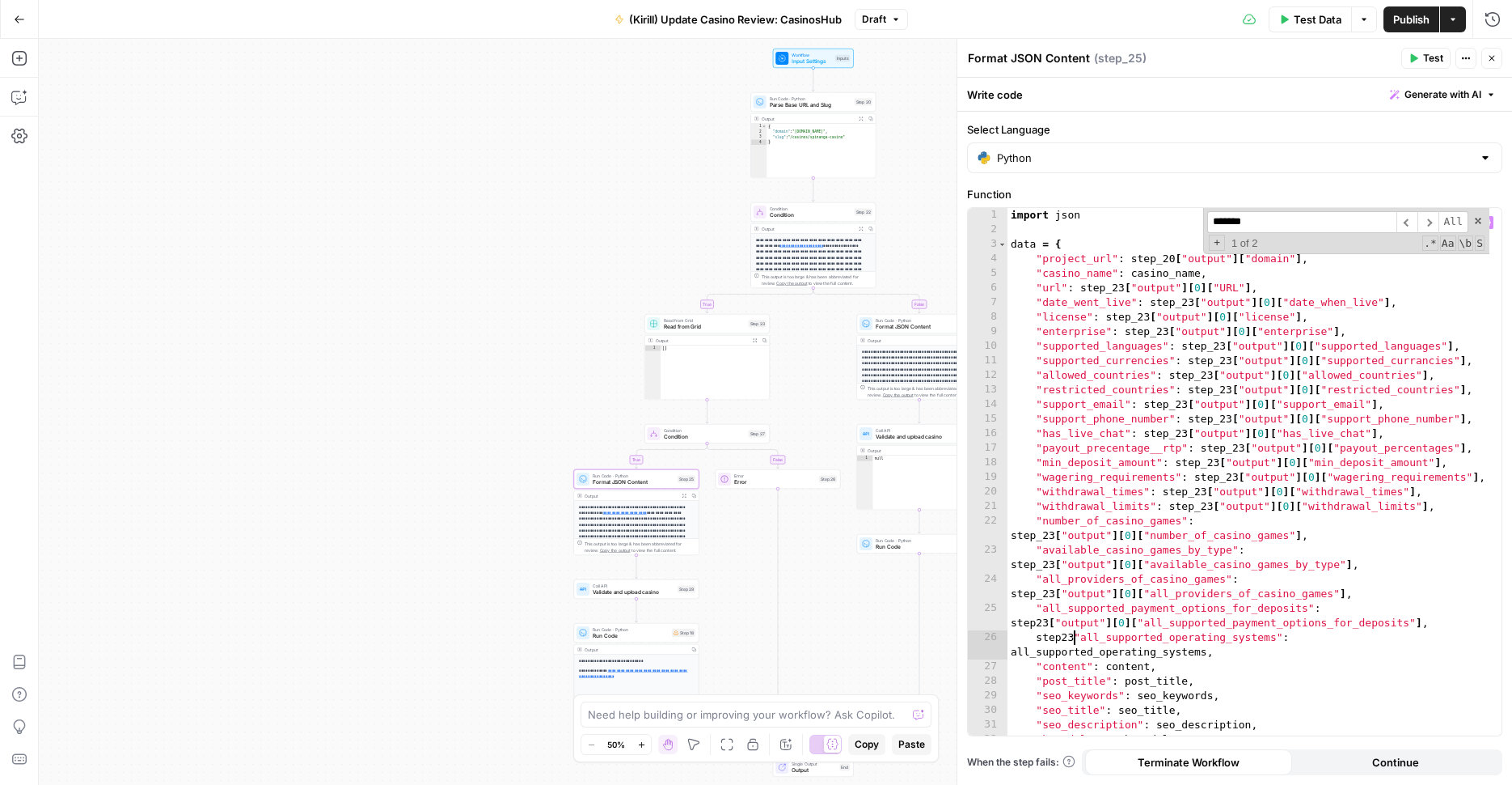
type textarea "**********"
click at [1429, 520] on div "import json data = { "project_url" : step_20 [ "output" ] [ "domain" ] , "casin…" at bounding box center [1249, 486] width 482 height 557
click at [1378, 599] on div "import json data = { "project_url" : step_20 [ "output" ] [ "domain" ] , "casin…" at bounding box center [1249, 486] width 482 height 557
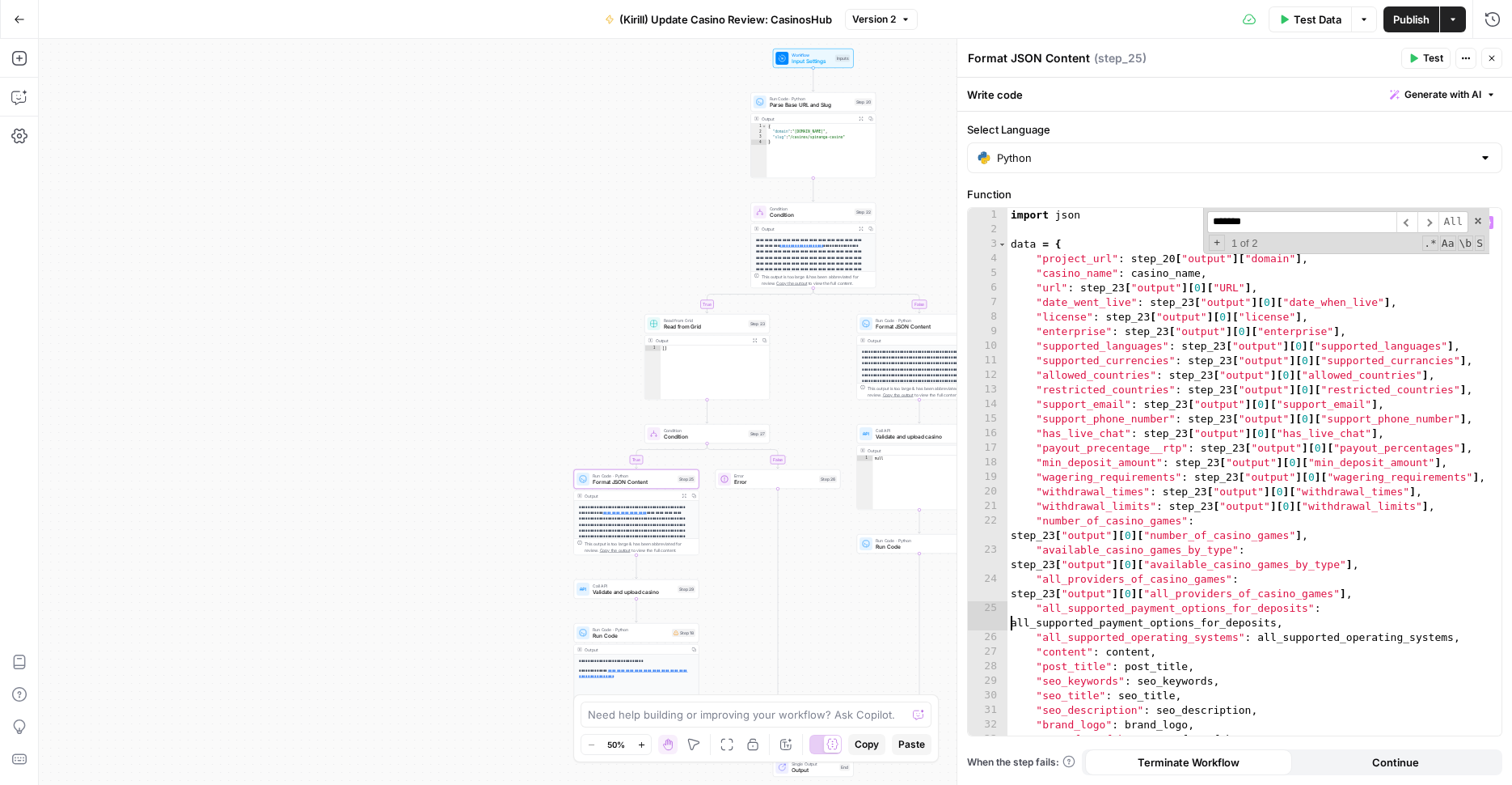
click at [1042, 608] on div "import json data = { "project_url" : step_20 [ "output" ] [ "domain" ] , "casin…" at bounding box center [1249, 486] width 482 height 557
click at [1439, 564] on div "import json data = { "project_url" : step_20 [ "output" ] [ "domain" ] , "casin…" at bounding box center [1249, 486] width 482 height 557
type textarea "**********"
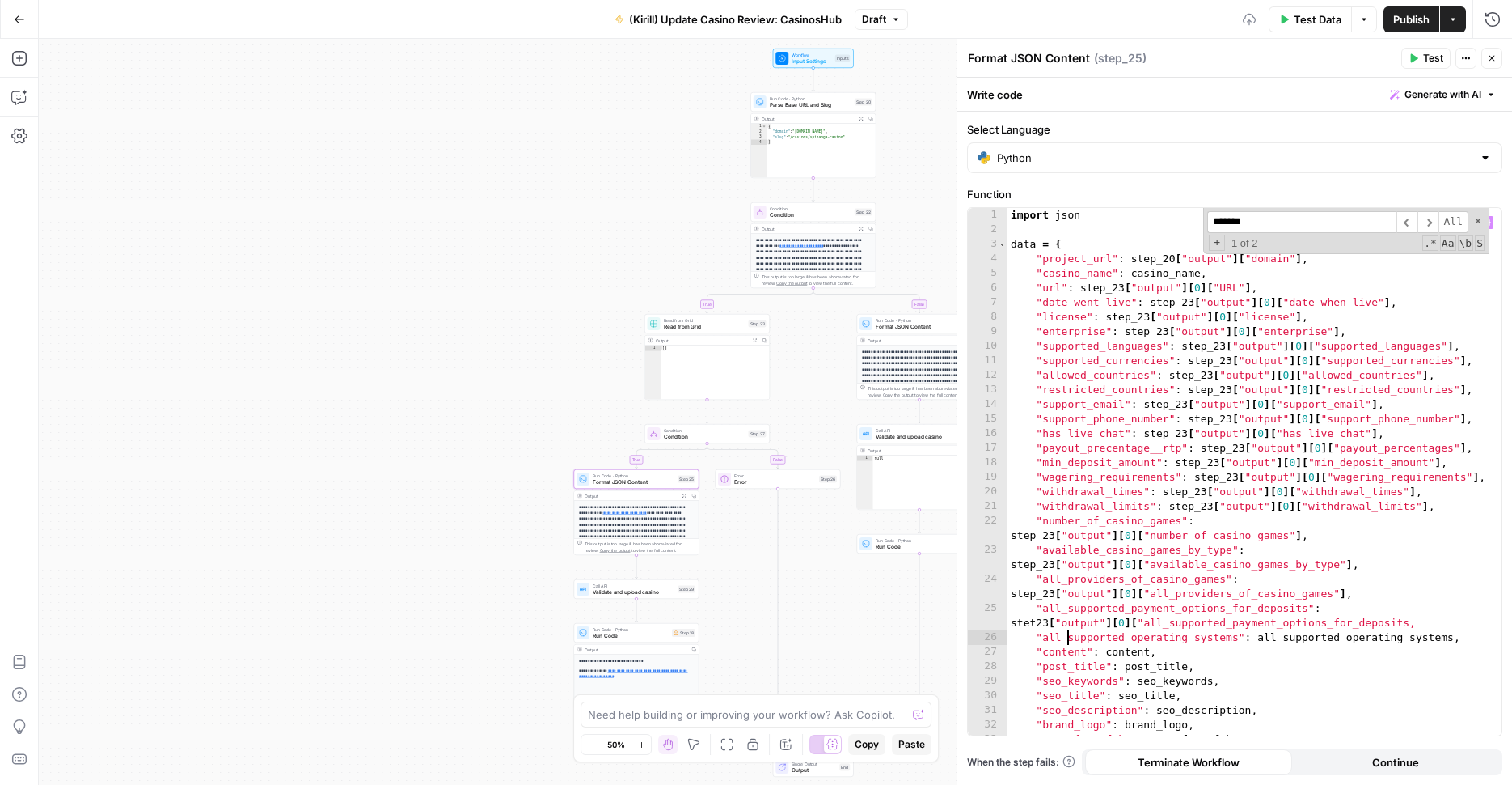
type textarea "**********"
click at [1508, 600] on div "Select Language Python Function ** 1 2 3 4 5 6 7 8 9 10 11 12 13 14 15 16 17 18…" at bounding box center [1234, 448] width 555 height 674
type textarea "**********"
click at [1453, 582] on div "import json data = { "project_url" : step_20 [ "output" ] [ "domain" ] , "casin…" at bounding box center [1249, 486] width 482 height 557
click at [1422, 28] on button "Publish" at bounding box center [1411, 19] width 56 height 26
